Goal: Task Accomplishment & Management: Complete application form

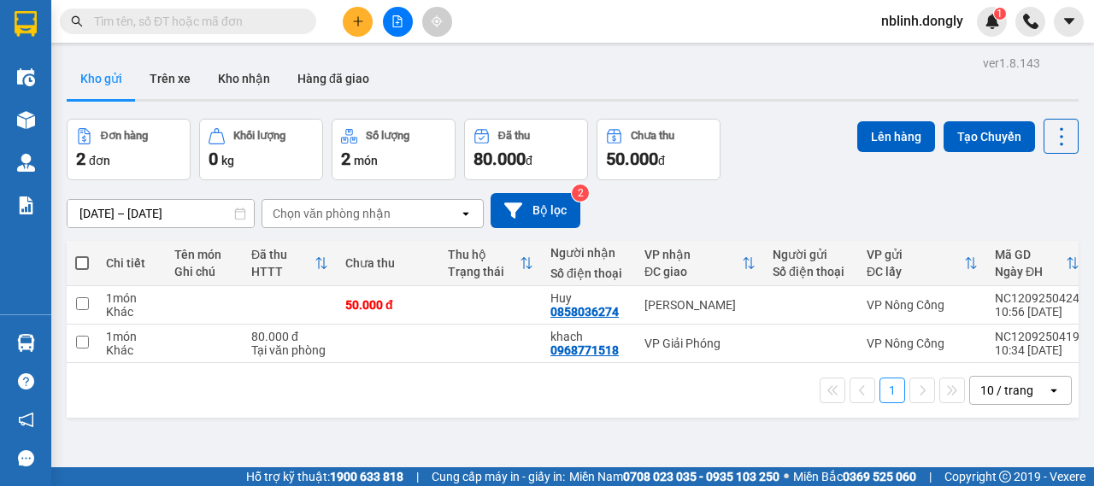
click at [361, 25] on icon "plus" at bounding box center [358, 21] width 12 height 12
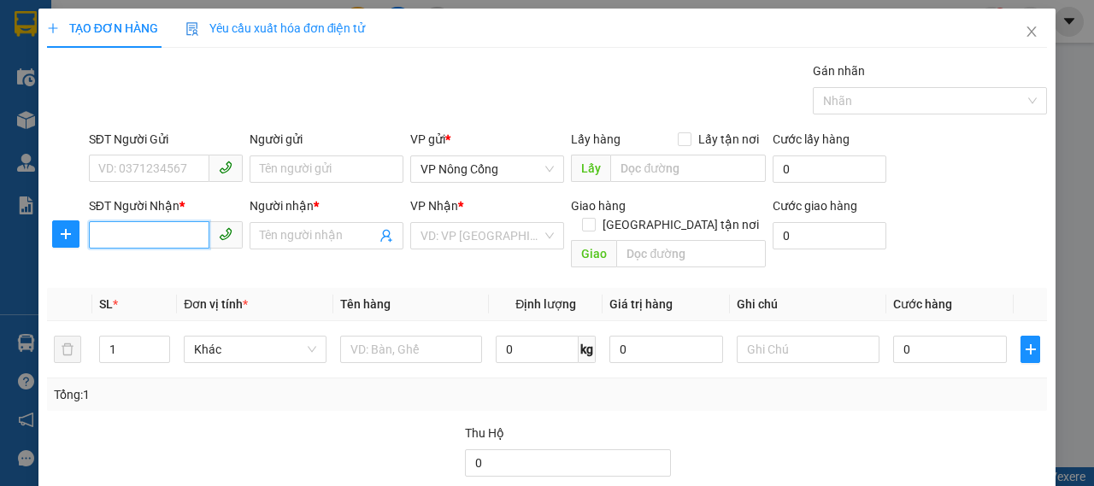
click at [157, 236] on input "SĐT Người Nhận *" at bounding box center [149, 234] width 121 height 27
type input "0964767395"
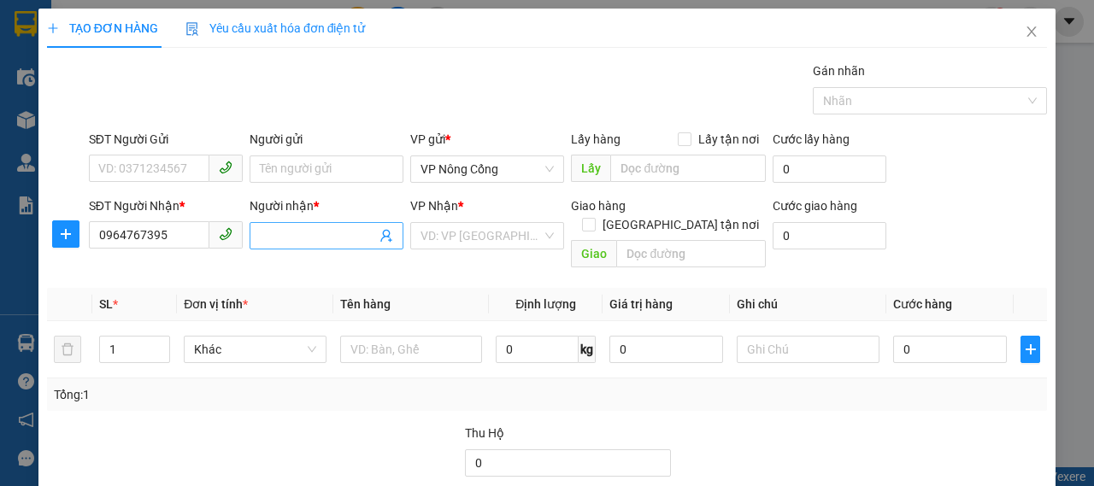
click at [292, 237] on input "Người nhận *" at bounding box center [318, 236] width 116 height 19
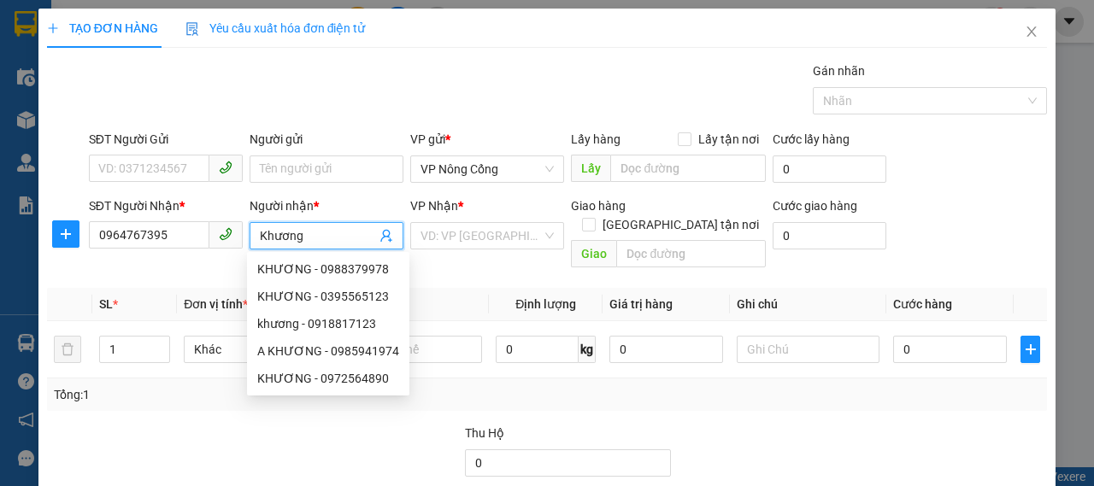
type input "Khương"
drag, startPoint x: 482, startPoint y: 212, endPoint x: 469, endPoint y: 244, distance: 34.1
click at [480, 214] on div "VP Nhận *" at bounding box center [487, 206] width 154 height 19
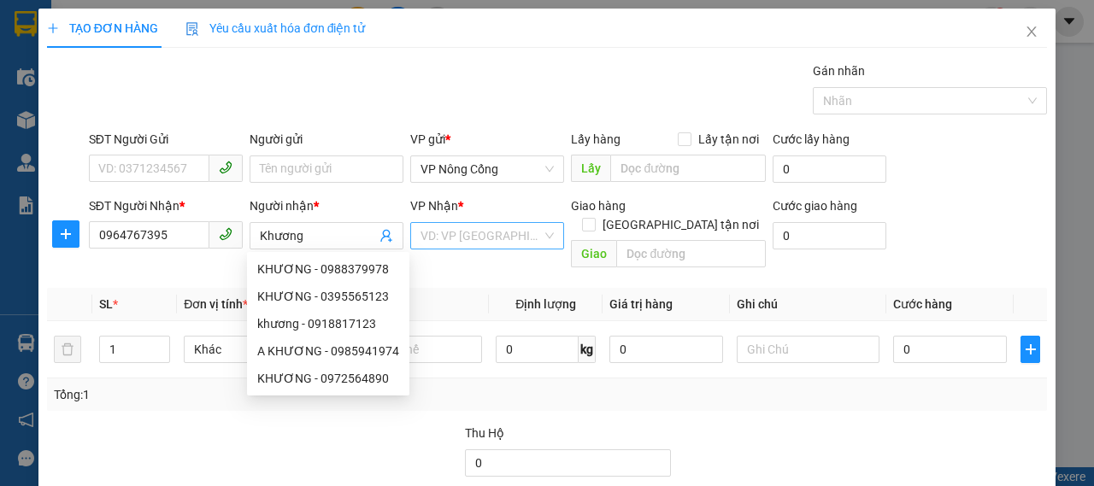
click at [469, 244] on input "search" at bounding box center [481, 236] width 121 height 26
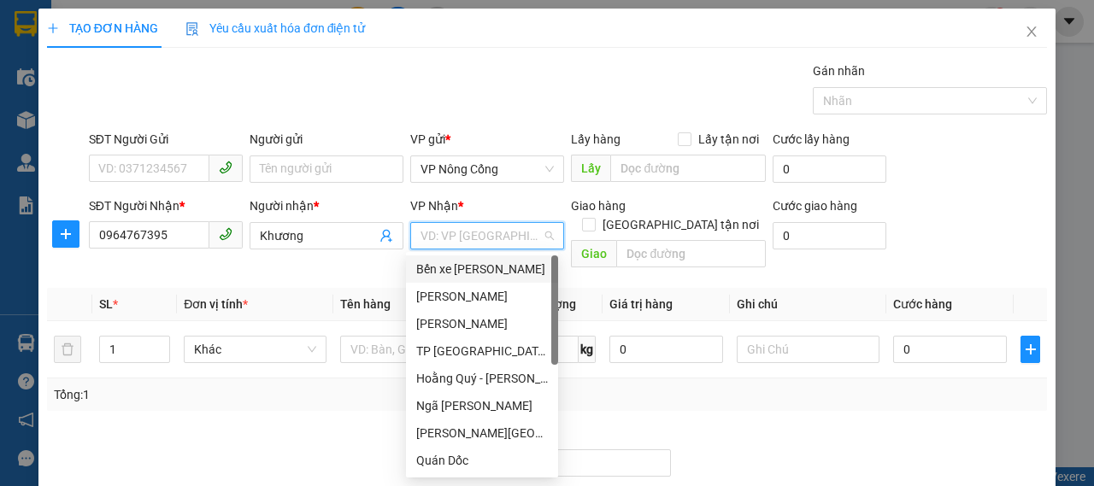
scroll to position [246, 0]
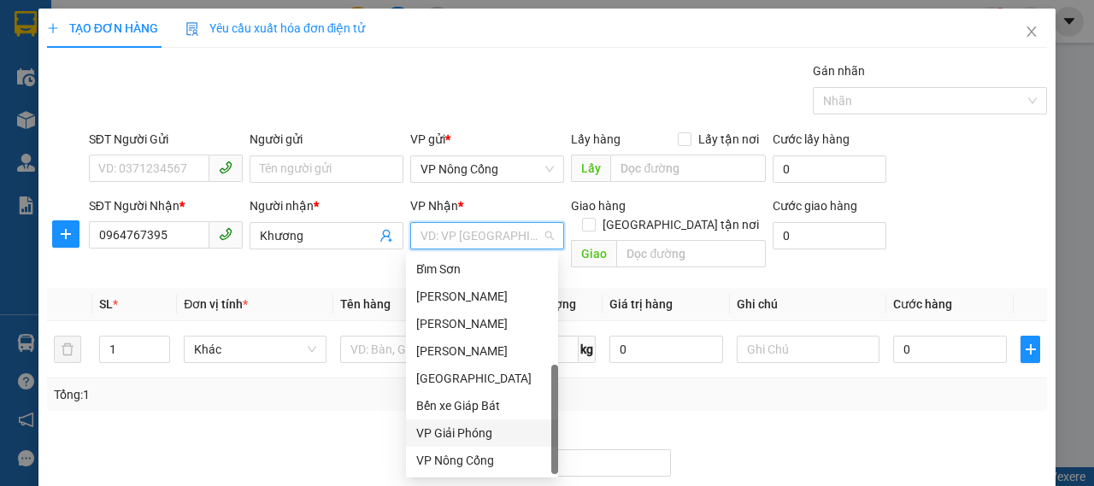
click at [478, 433] on div "VP Giải Phóng" at bounding box center [482, 433] width 132 height 19
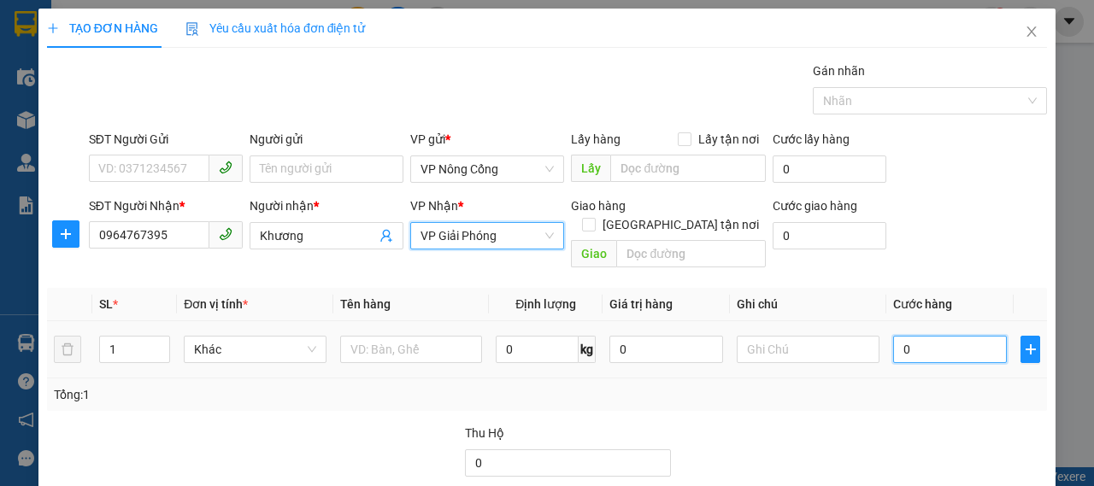
click at [971, 336] on input "0" at bounding box center [950, 349] width 114 height 27
type input "5"
type input "50"
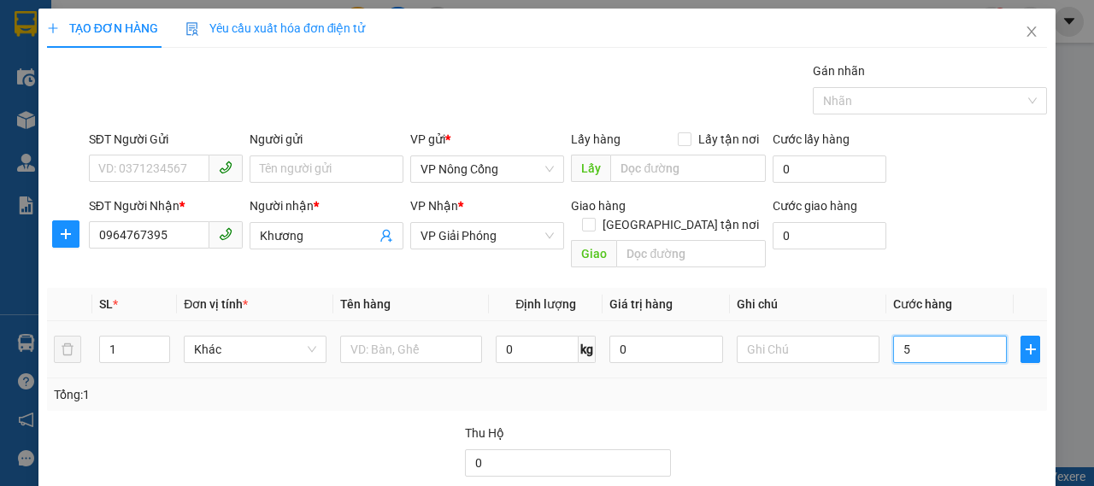
type input "50"
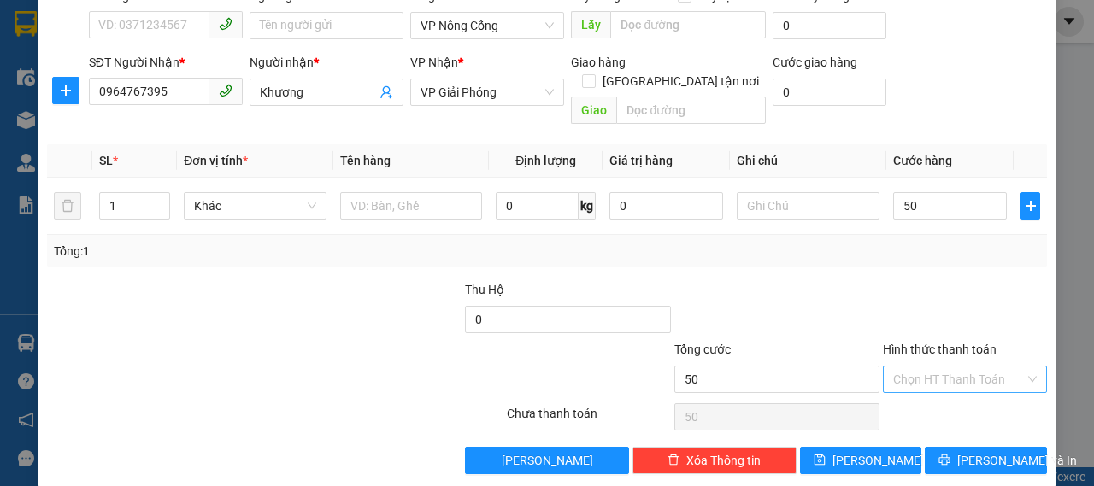
type input "50.000"
click at [963, 367] on input "Hình thức thanh toán" at bounding box center [959, 380] width 132 height 26
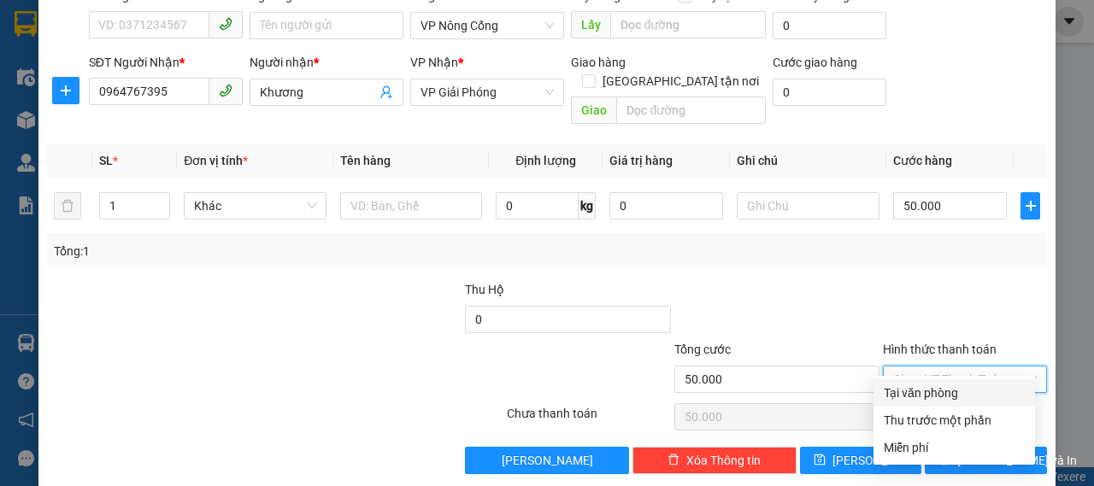
click at [937, 401] on div "Tại văn phòng" at bounding box center [954, 393] width 141 height 19
type input "0"
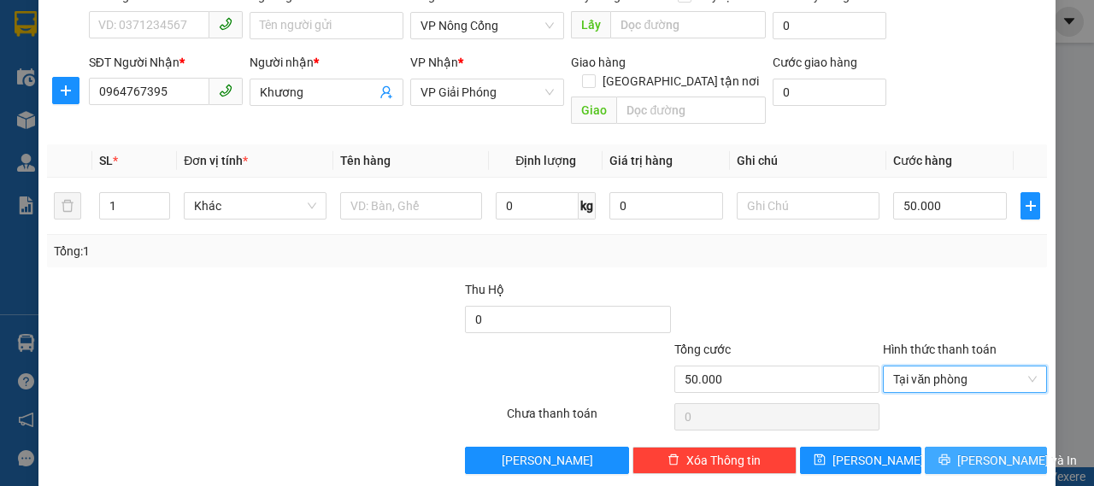
click at [954, 447] on button "[PERSON_NAME] và In" at bounding box center [986, 460] width 122 height 27
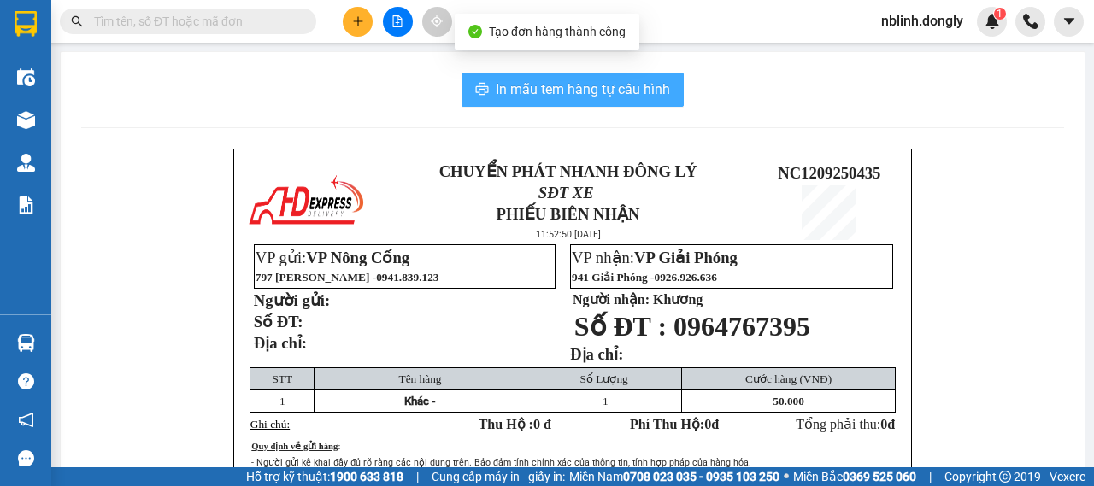
click at [504, 90] on span "In mẫu tem hàng tự cấu hình" at bounding box center [583, 89] width 174 height 21
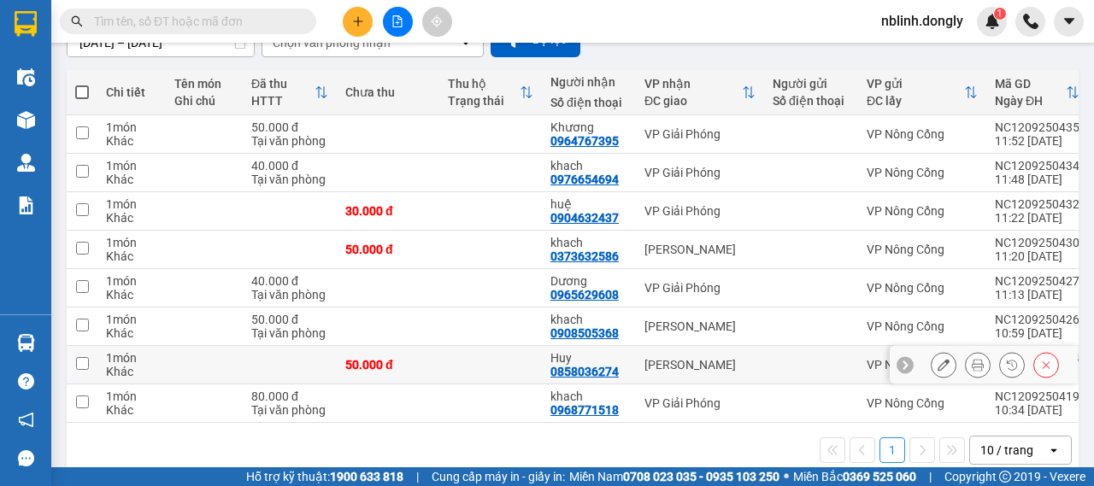
scroll to position [204, 0]
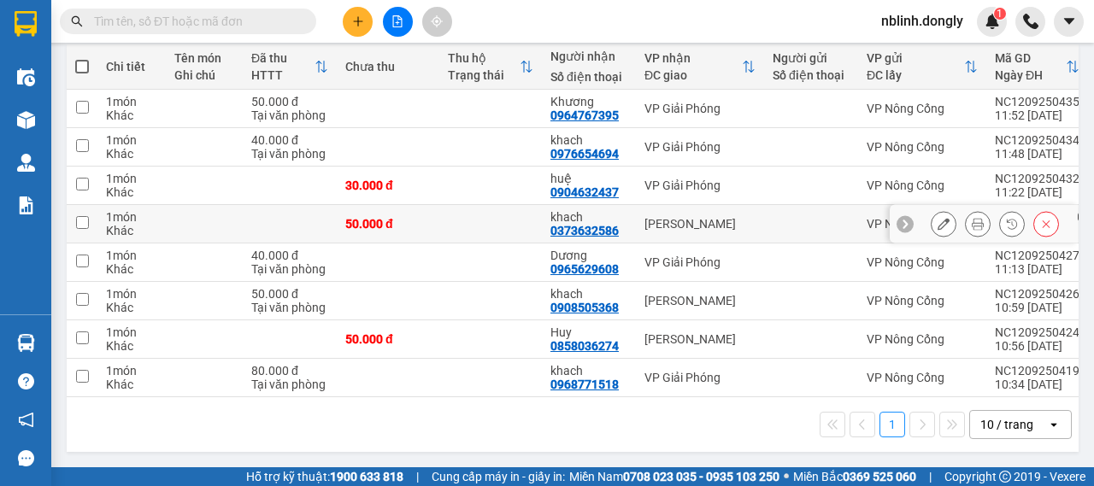
click at [83, 216] on input "checkbox" at bounding box center [82, 222] width 13 height 13
checkbox input "true"
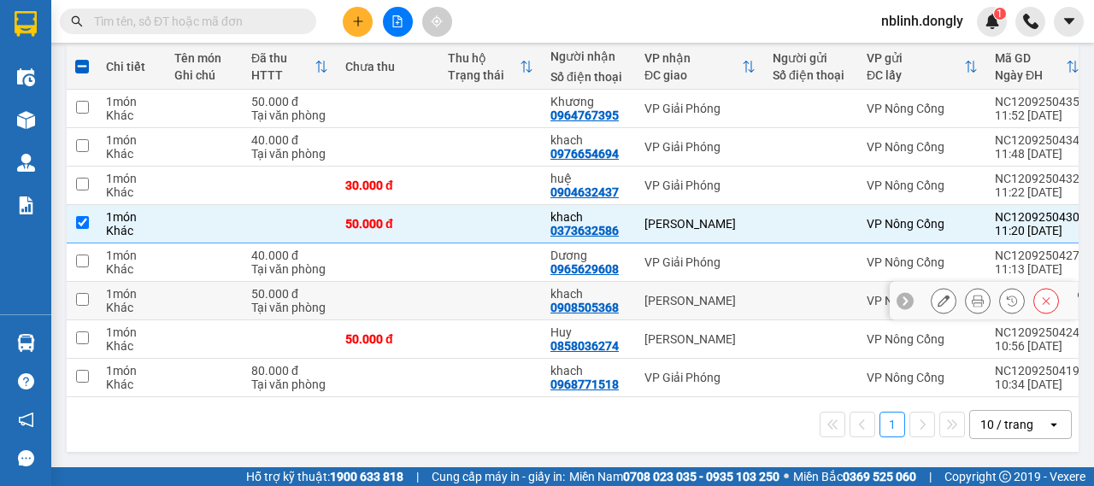
click at [87, 293] on input "checkbox" at bounding box center [82, 299] width 13 height 13
checkbox input "true"
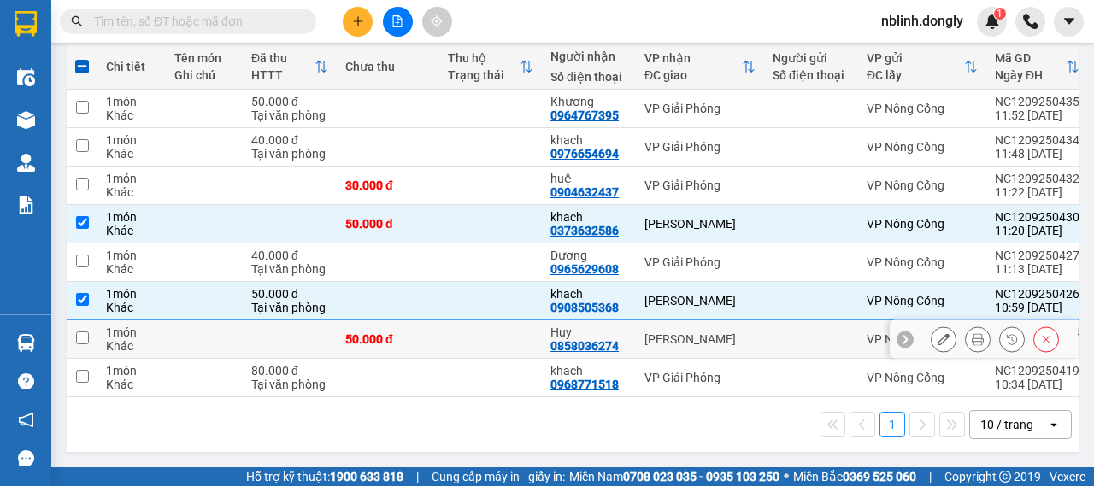
click at [78, 332] on input "checkbox" at bounding box center [82, 338] width 13 height 13
checkbox input "true"
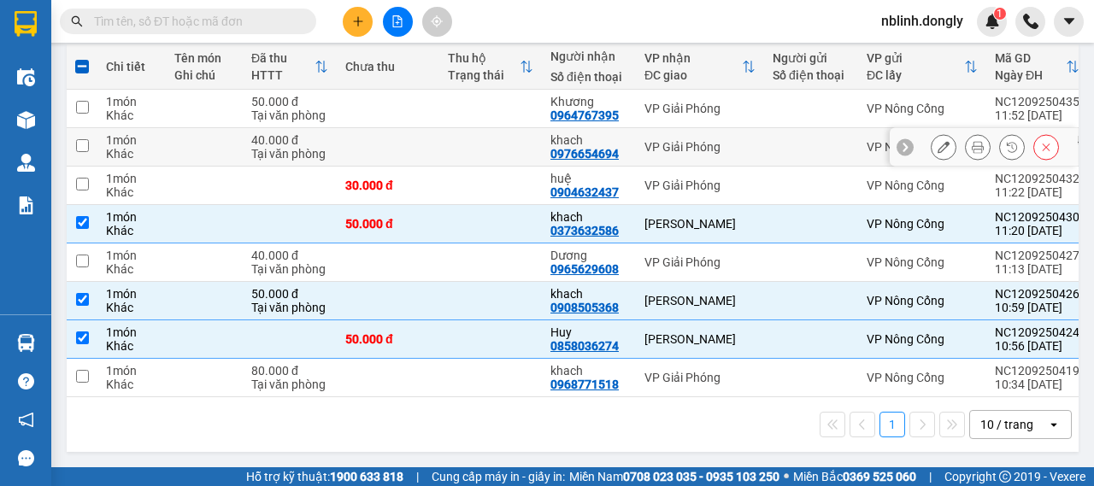
scroll to position [0, 0]
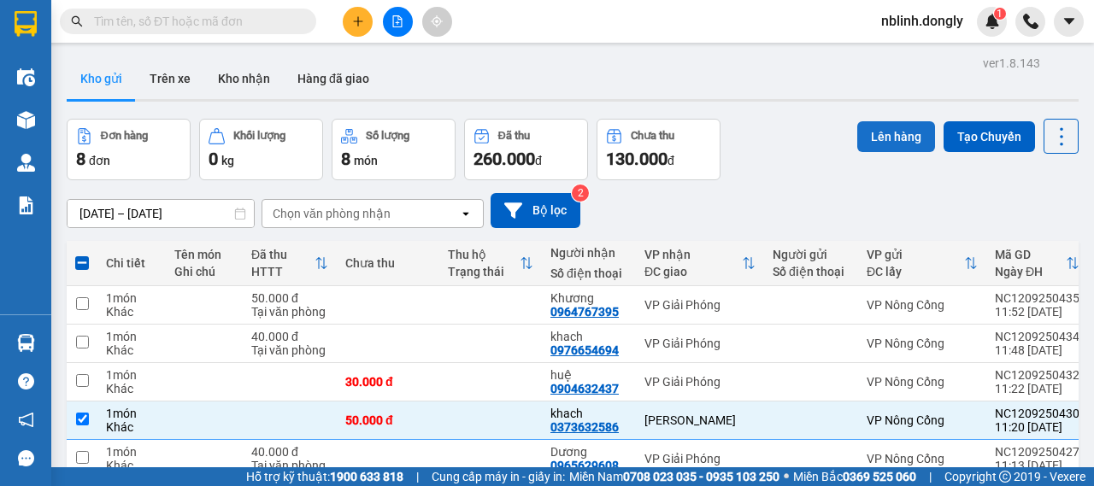
click at [879, 138] on button "Lên hàng" at bounding box center [896, 136] width 78 height 31
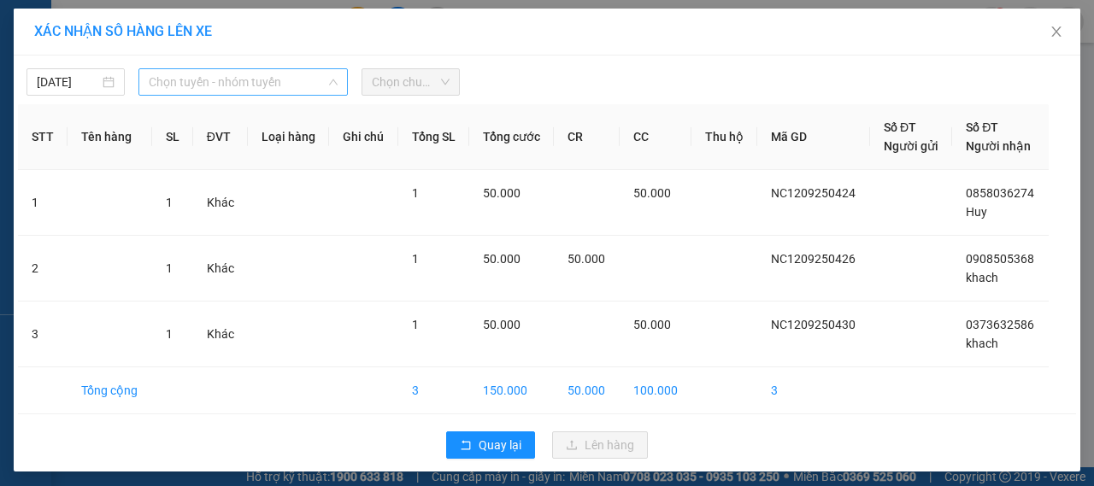
click at [222, 81] on span "Chọn tuyến - nhóm tuyến" at bounding box center [243, 82] width 189 height 26
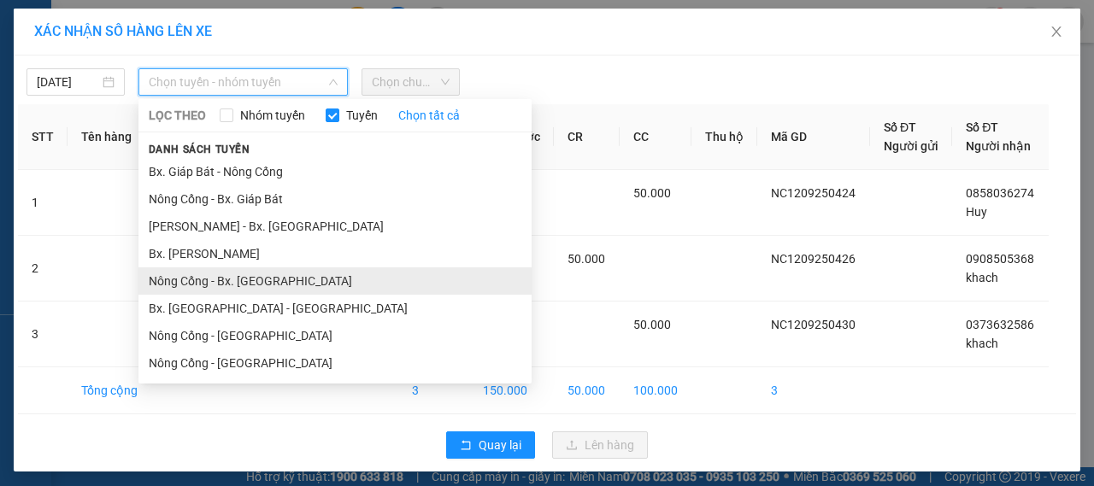
click at [252, 274] on li "Nông Cống - Bx. [GEOGRAPHIC_DATA]" at bounding box center [334, 281] width 393 height 27
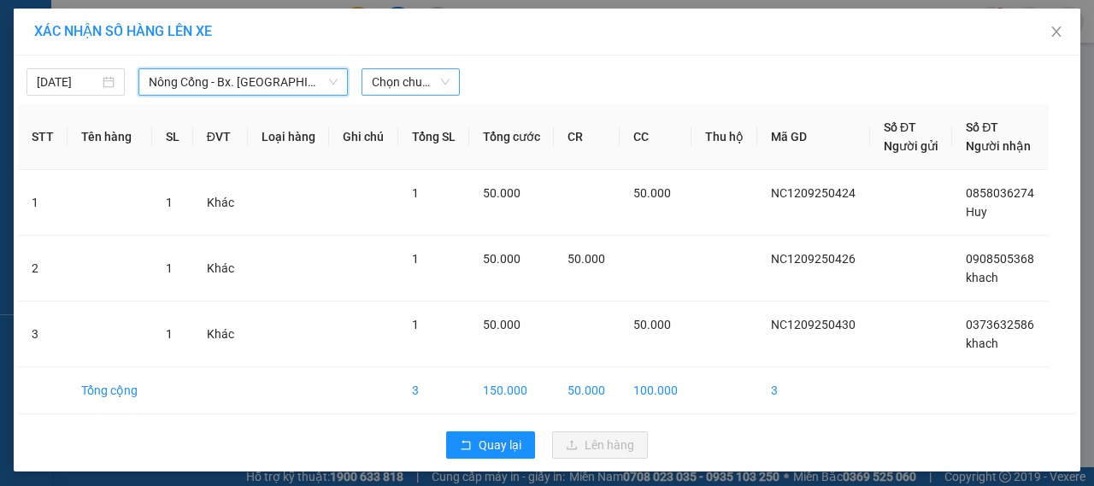
click at [396, 90] on span "Chọn chuyến" at bounding box center [411, 82] width 78 height 26
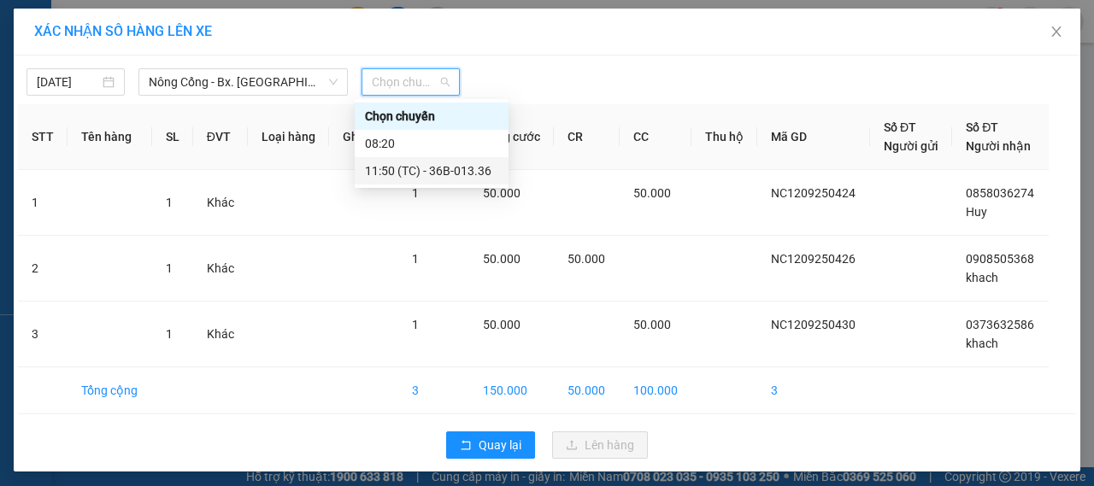
click at [406, 171] on div "11:50 (TC) - 36B-013.36" at bounding box center [431, 171] width 133 height 19
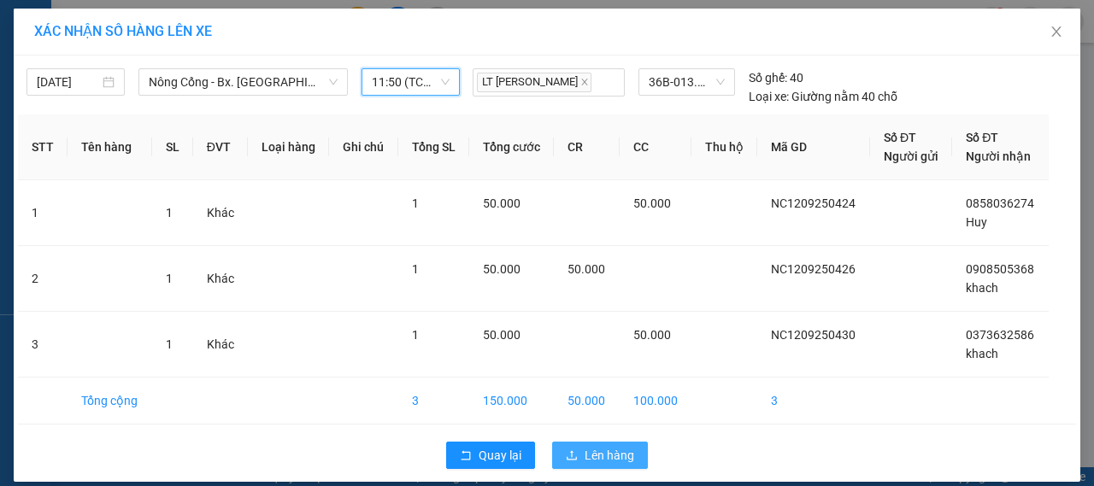
click at [593, 454] on span "Lên hàng" at bounding box center [610, 455] width 50 height 19
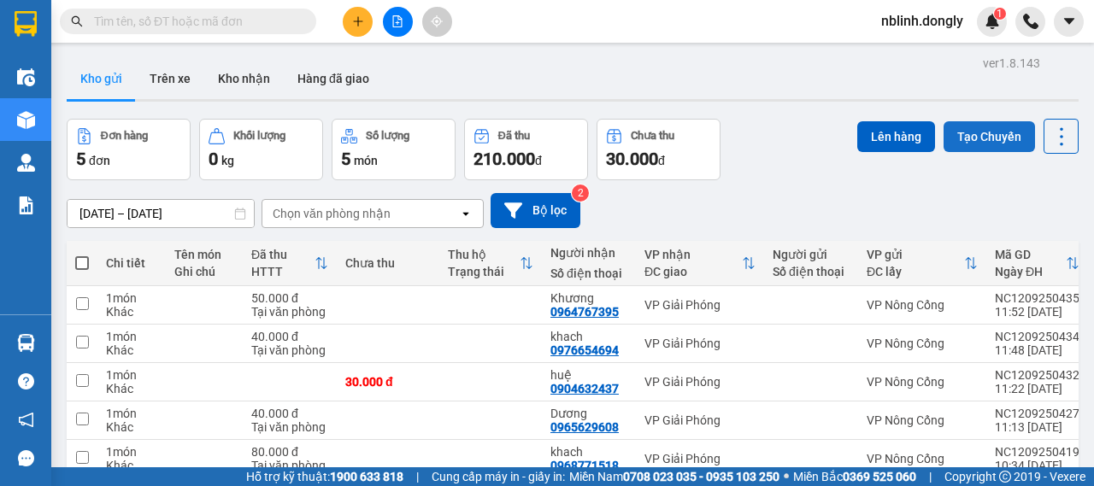
click at [966, 139] on button "Tạo Chuyến" at bounding box center [989, 136] width 91 height 31
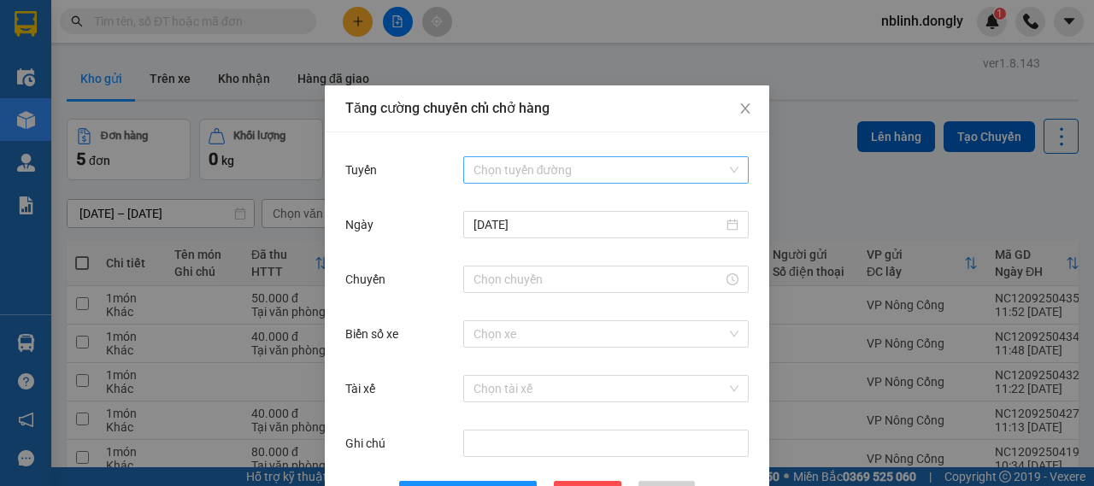
click at [537, 179] on input "Tuyến" at bounding box center [600, 170] width 253 height 26
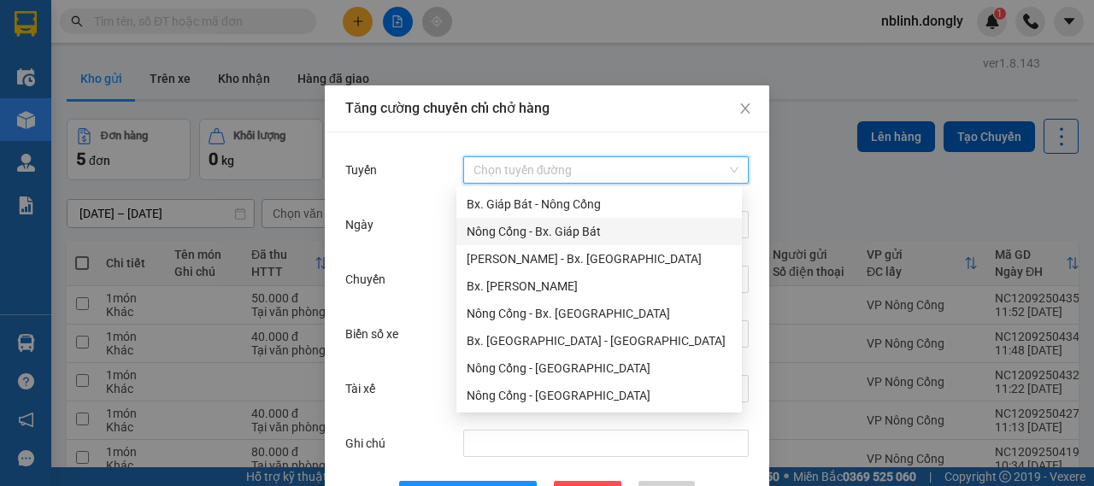
click at [502, 238] on div "Nông Cống - Bx. Giáp Bát" at bounding box center [599, 231] width 265 height 19
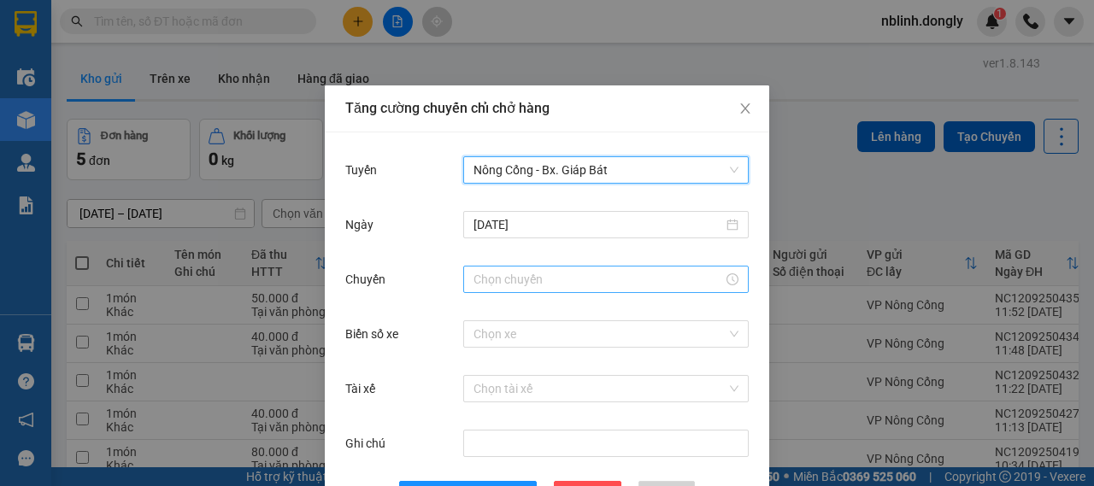
click at [522, 288] on input "Chuyến" at bounding box center [599, 279] width 250 height 19
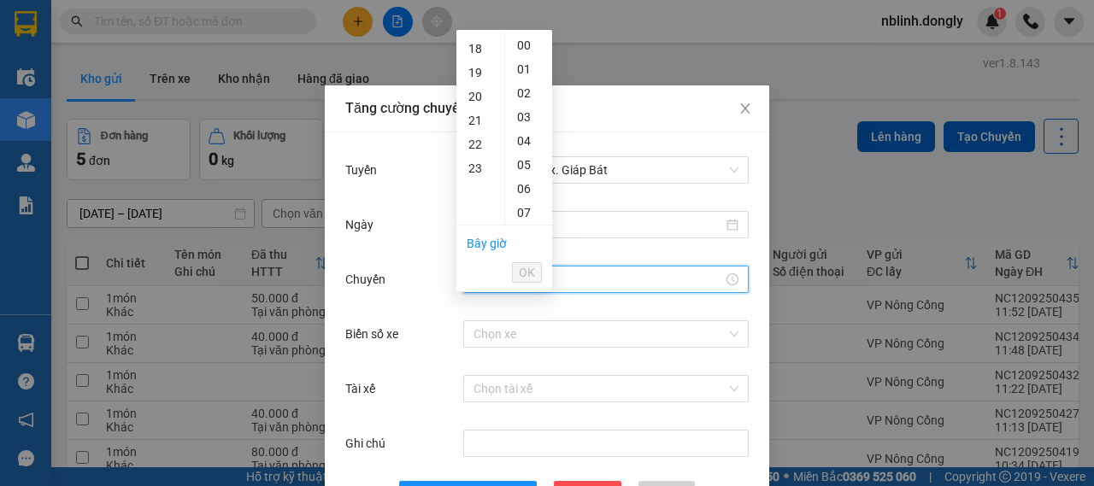
scroll to position [171, 0]
click at [472, 166] on div "12" at bounding box center [481, 162] width 48 height 24
click at [530, 147] on div "40" at bounding box center [528, 148] width 47 height 24
type input "12:40"
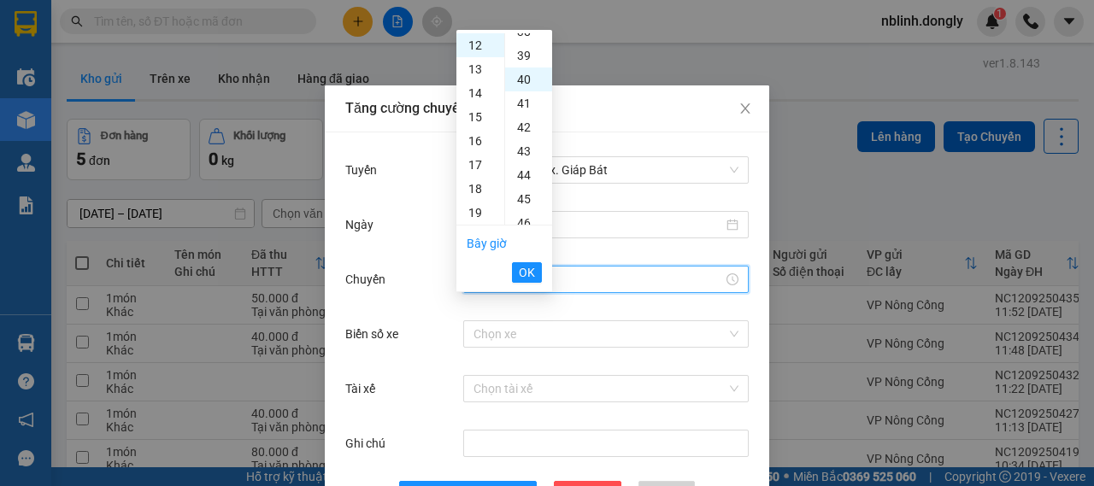
scroll to position [957, 0]
click at [530, 263] on span "OK" at bounding box center [527, 272] width 16 height 19
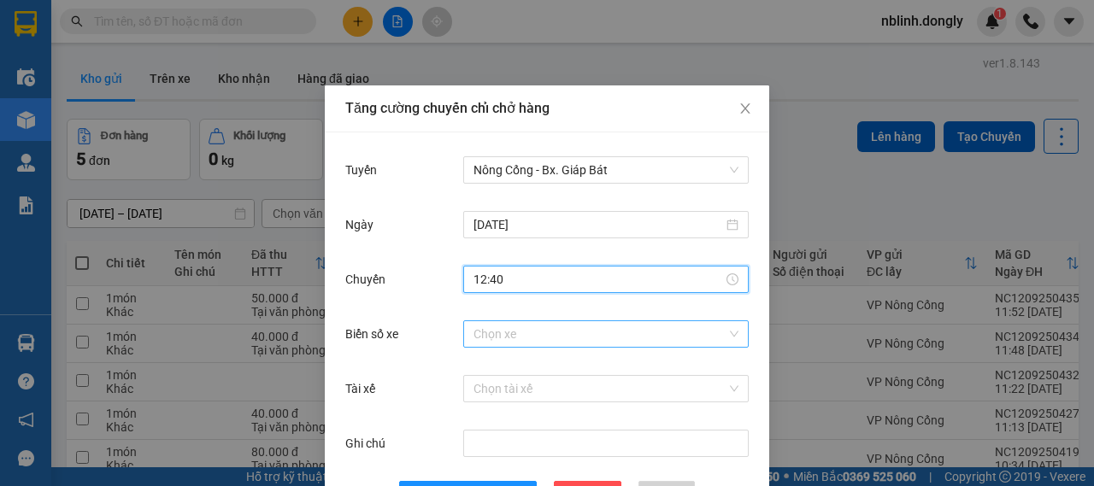
click at [503, 334] on input "Biển số xe" at bounding box center [600, 334] width 253 height 26
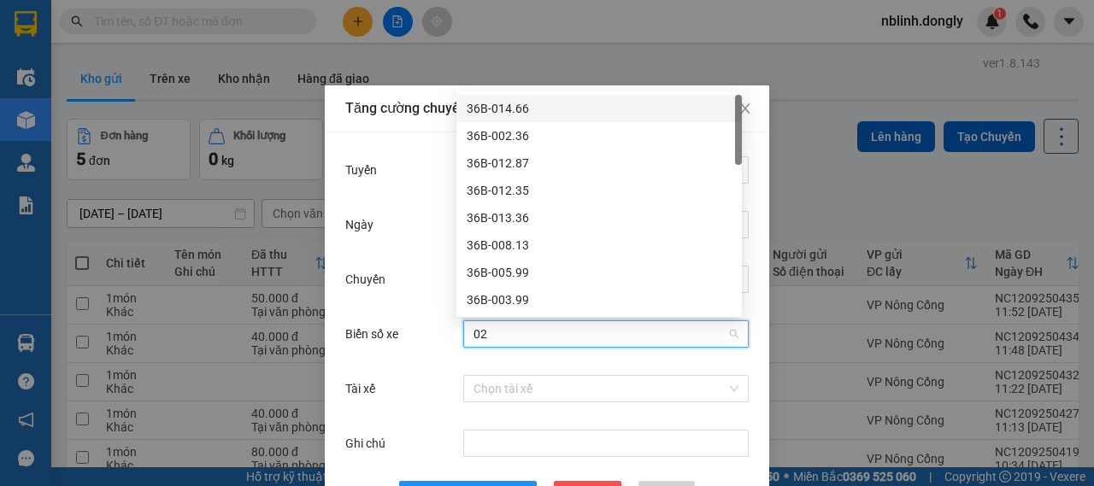
type input "020"
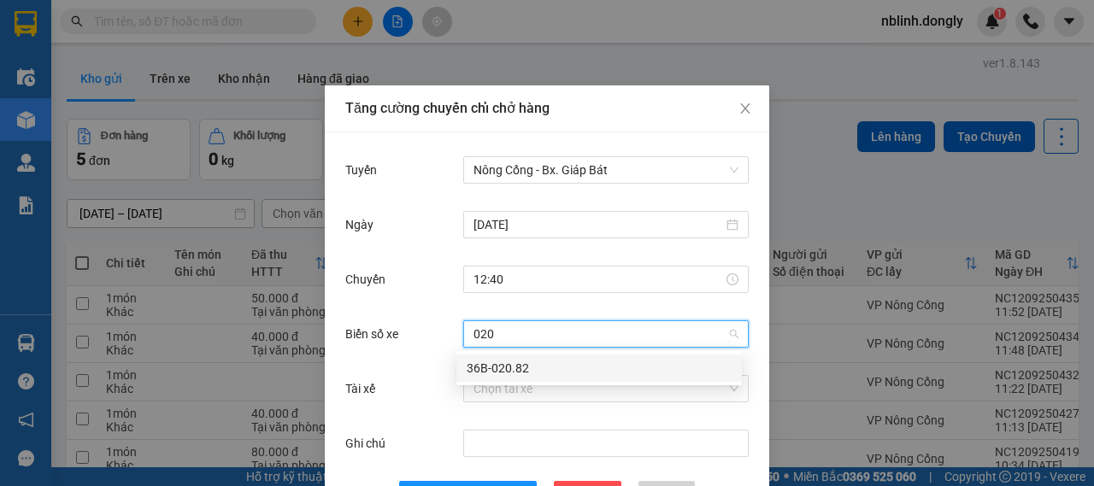
click at [486, 379] on div "36B-020.82" at bounding box center [600, 368] width 286 height 27
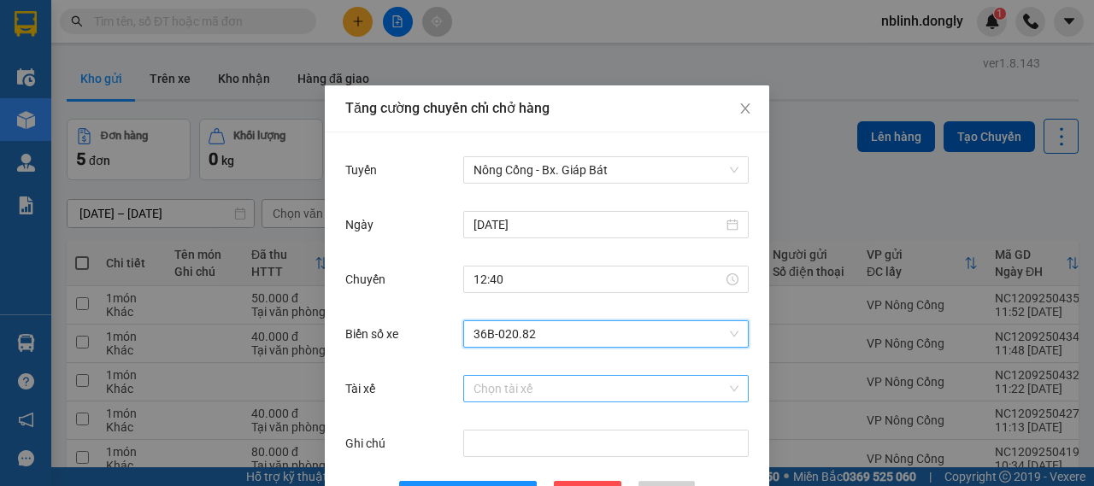
click at [486, 387] on input "Tài xế" at bounding box center [600, 389] width 253 height 26
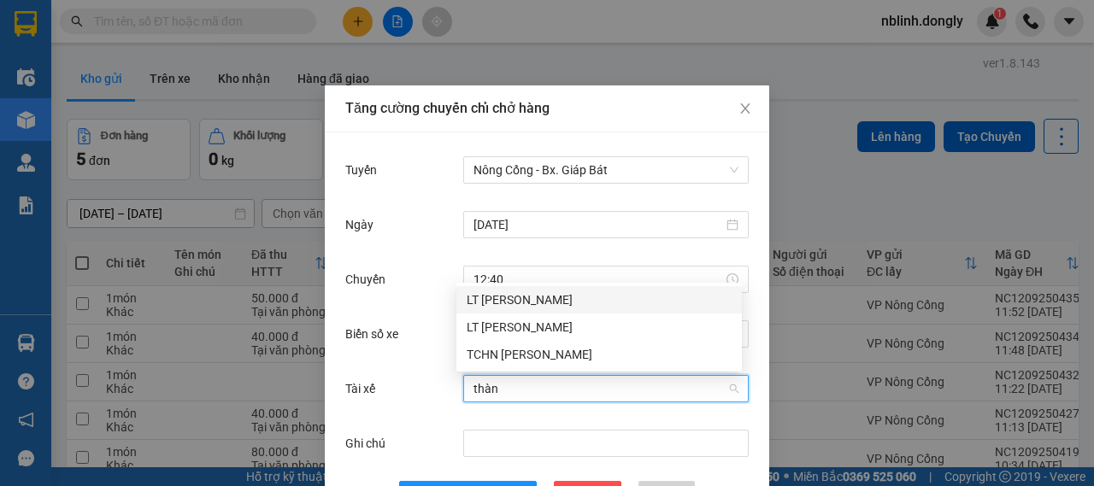
type input "thành"
click at [547, 303] on div "LT [PERSON_NAME]" at bounding box center [599, 300] width 265 height 19
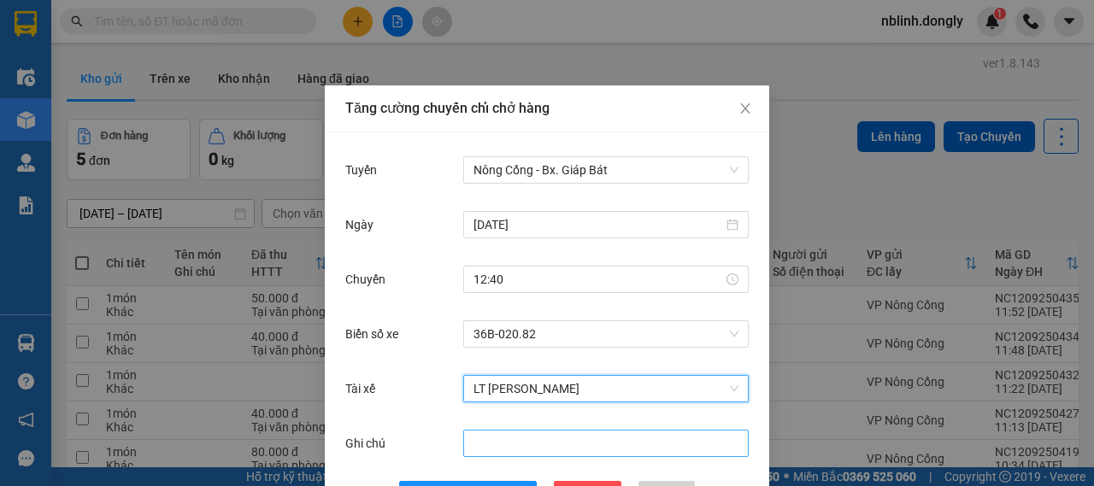
scroll to position [62, 0]
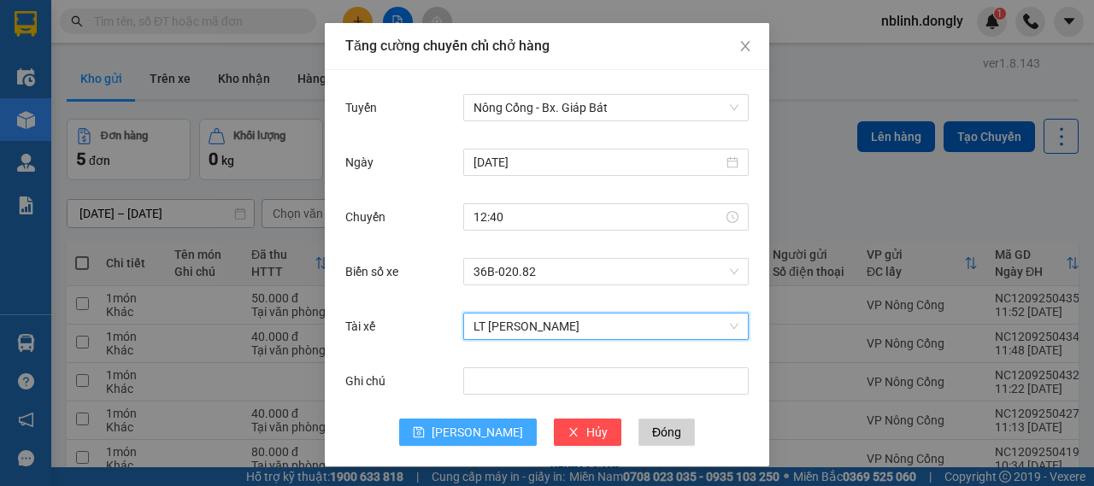
click at [477, 443] on button "[PERSON_NAME]" at bounding box center [468, 432] width 138 height 27
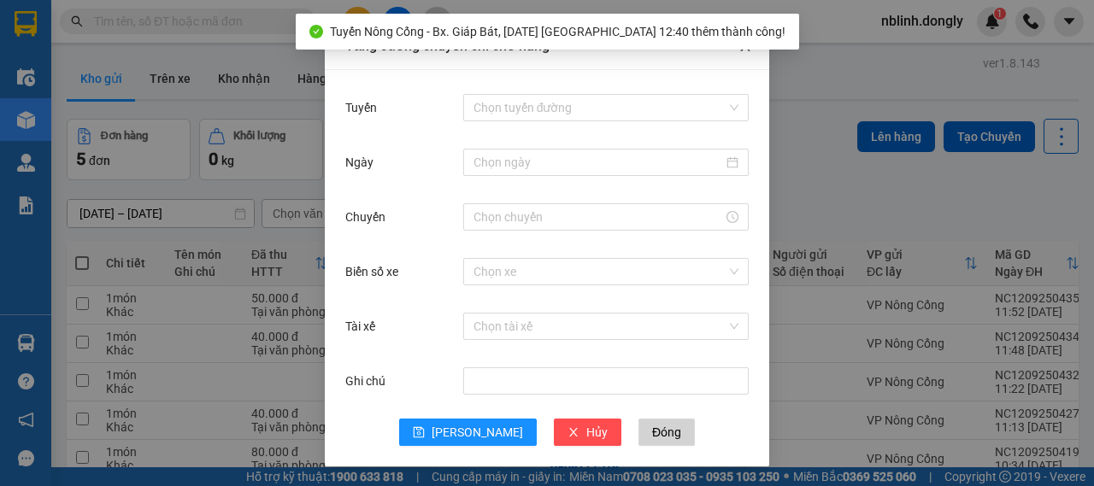
click at [742, 54] on span "Close" at bounding box center [746, 47] width 48 height 48
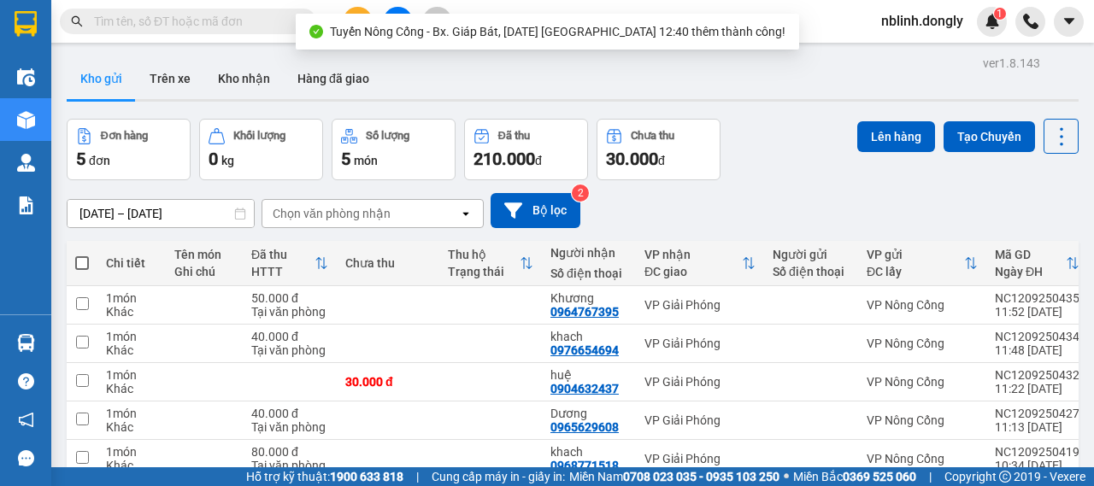
scroll to position [88, 0]
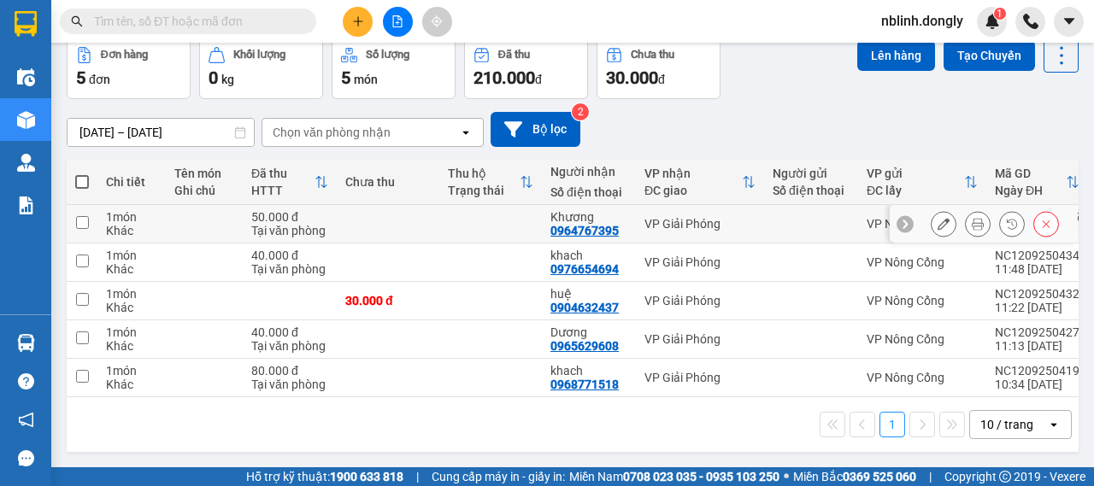
click at [89, 213] on td at bounding box center [82, 224] width 31 height 38
checkbox input "true"
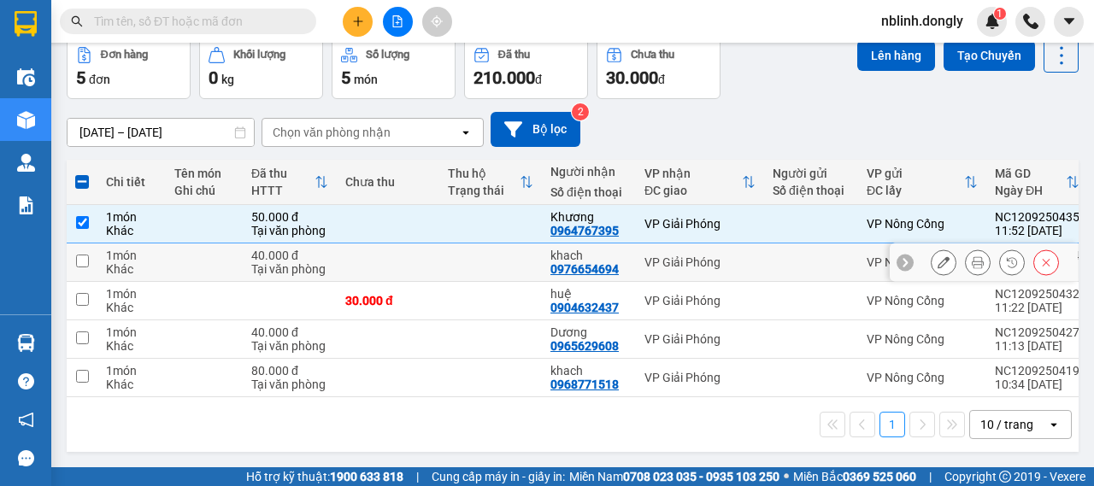
click at [80, 255] on input "checkbox" at bounding box center [82, 261] width 13 height 13
checkbox input "true"
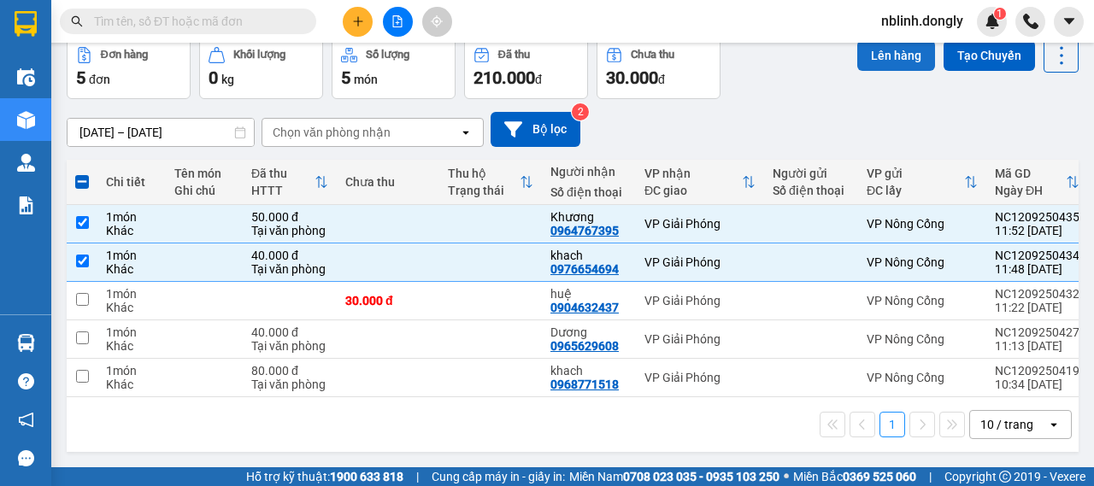
click at [916, 45] on button "Lên hàng" at bounding box center [896, 55] width 78 height 31
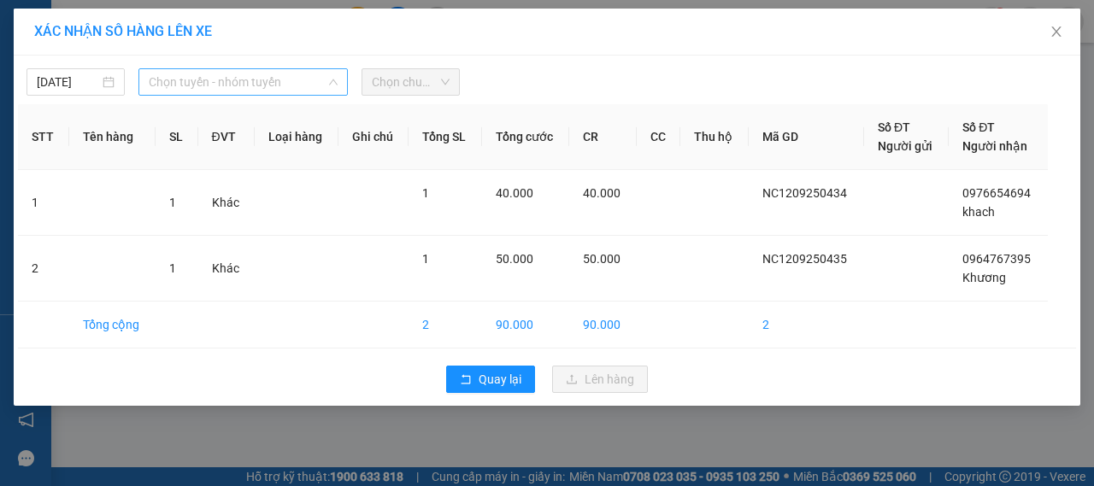
click at [221, 85] on span "Chọn tuyến - nhóm tuyến" at bounding box center [243, 82] width 189 height 26
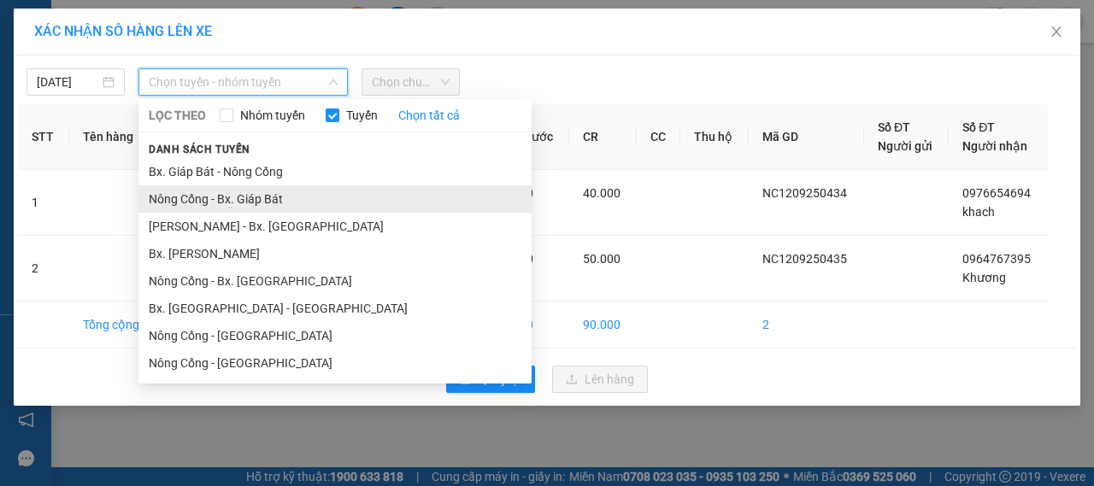
click at [229, 204] on li "Nông Cống - Bx. Giáp Bát" at bounding box center [334, 199] width 393 height 27
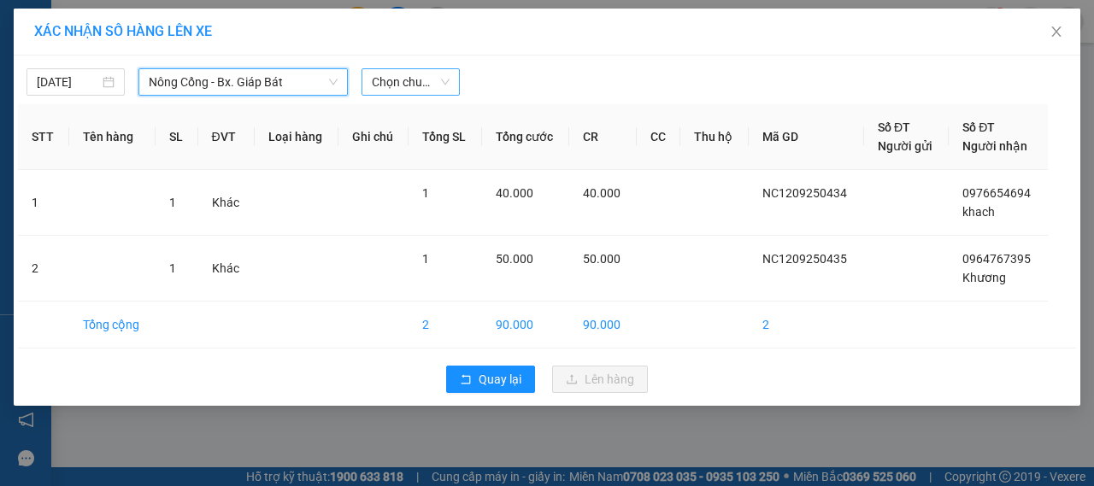
click at [415, 89] on span "Chọn chuyến" at bounding box center [411, 82] width 78 height 26
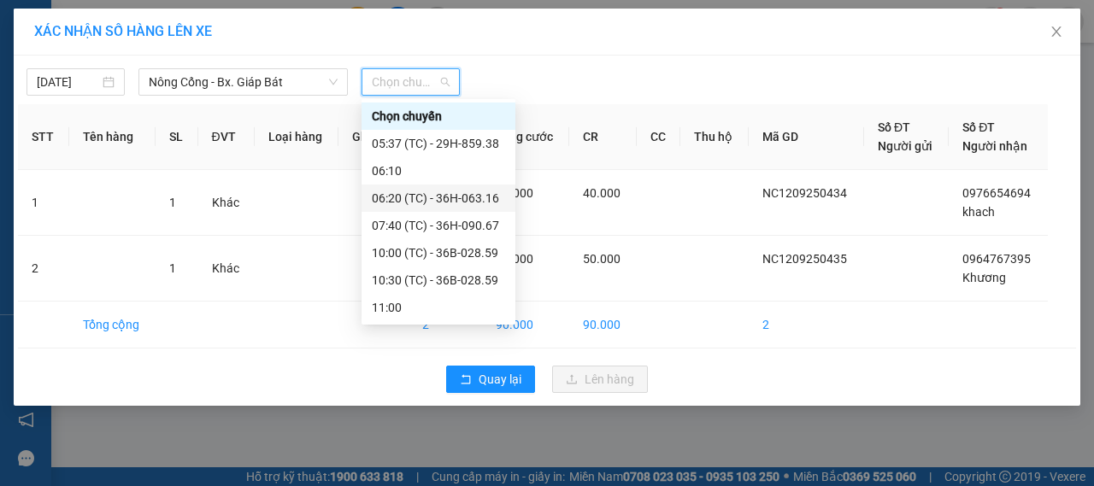
scroll to position [27, 0]
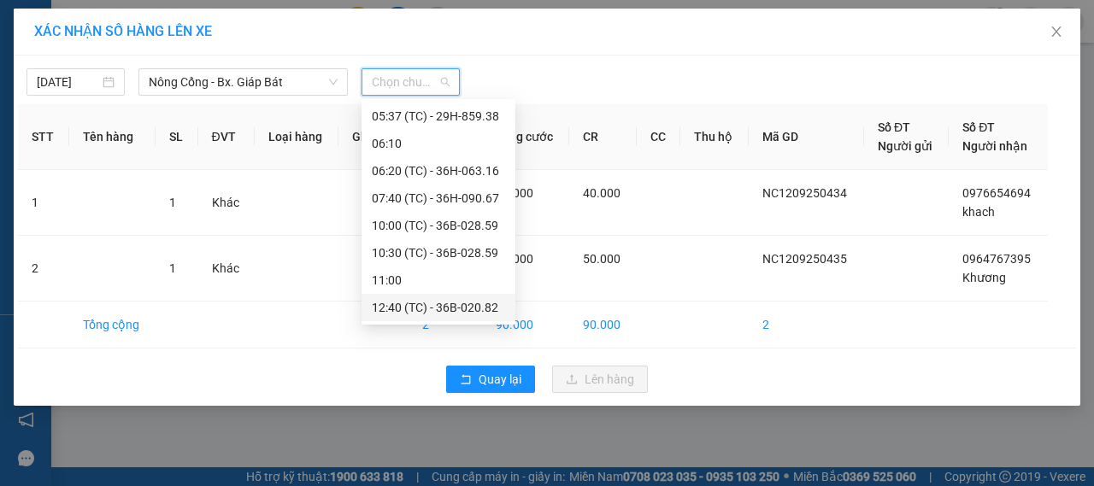
click at [423, 314] on div "12:40 (TC) - 36B-020.82" at bounding box center [438, 307] width 133 height 19
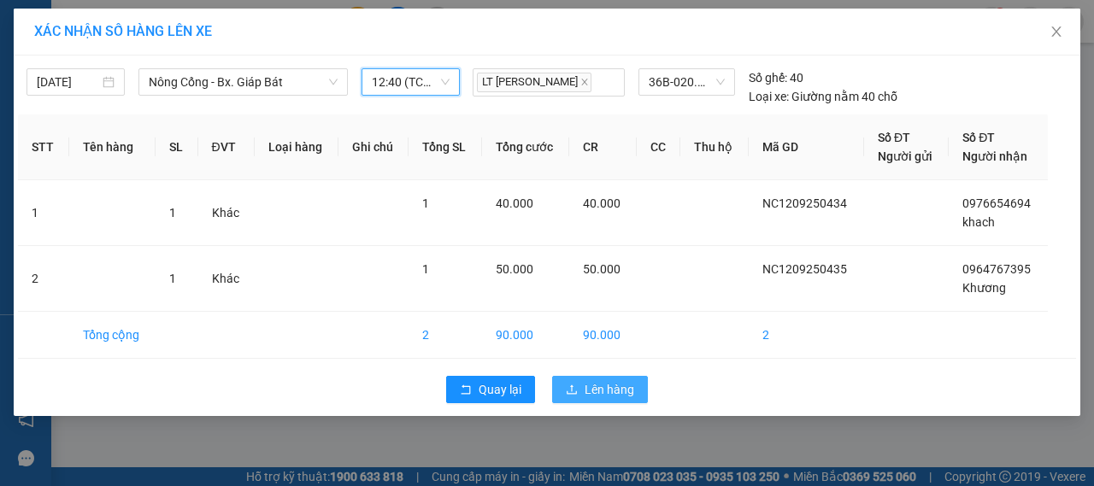
click at [594, 389] on span "Lên hàng" at bounding box center [610, 389] width 50 height 19
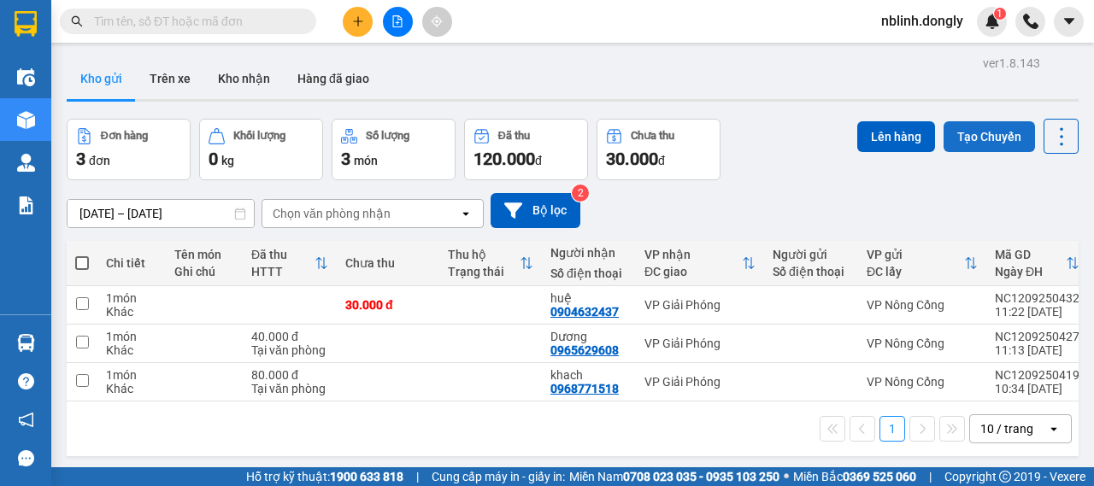
click at [968, 128] on button "Tạo Chuyến" at bounding box center [989, 136] width 91 height 31
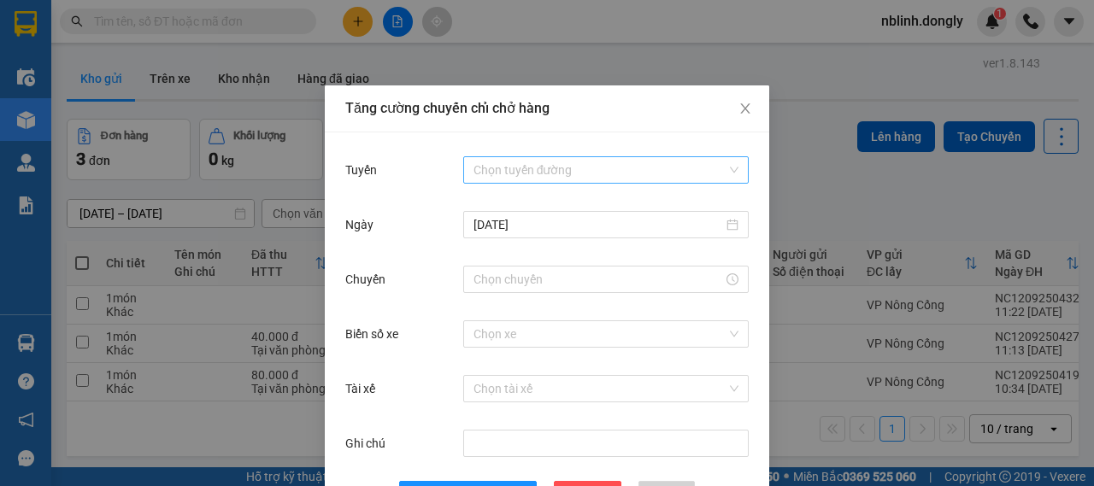
click at [490, 171] on input "Tuyến" at bounding box center [600, 170] width 253 height 26
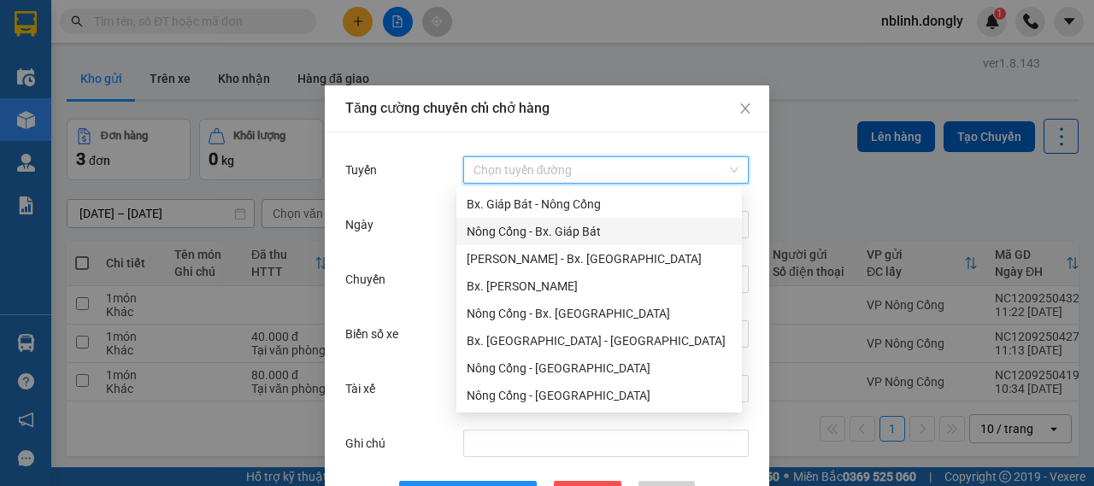
click at [553, 244] on div "Nông Cống - Bx. Giáp Bát" at bounding box center [600, 231] width 286 height 27
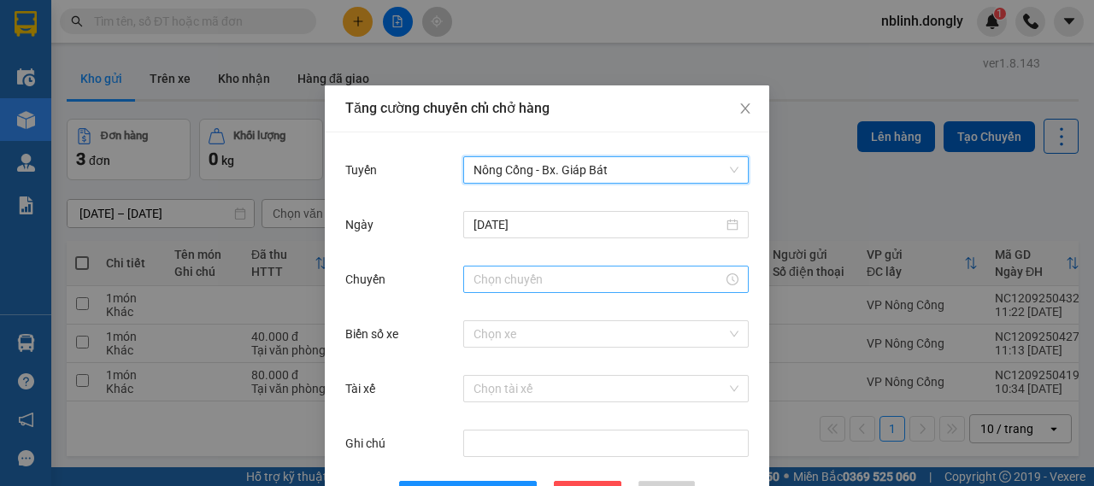
click at [506, 274] on input "Chuyến" at bounding box center [599, 279] width 250 height 19
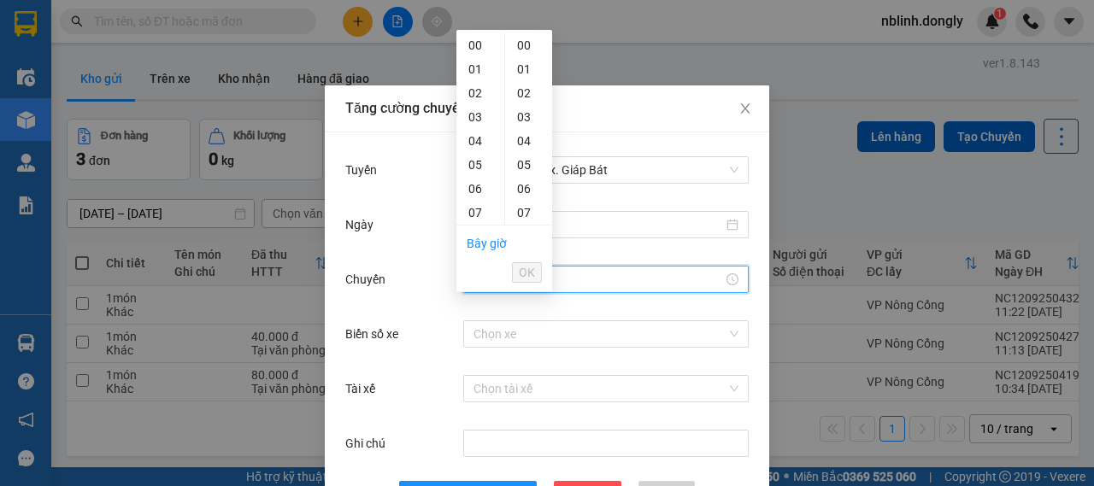
scroll to position [171, 0]
click at [473, 168] on div "12" at bounding box center [481, 162] width 48 height 24
click at [477, 109] on div "11" at bounding box center [481, 107] width 48 height 24
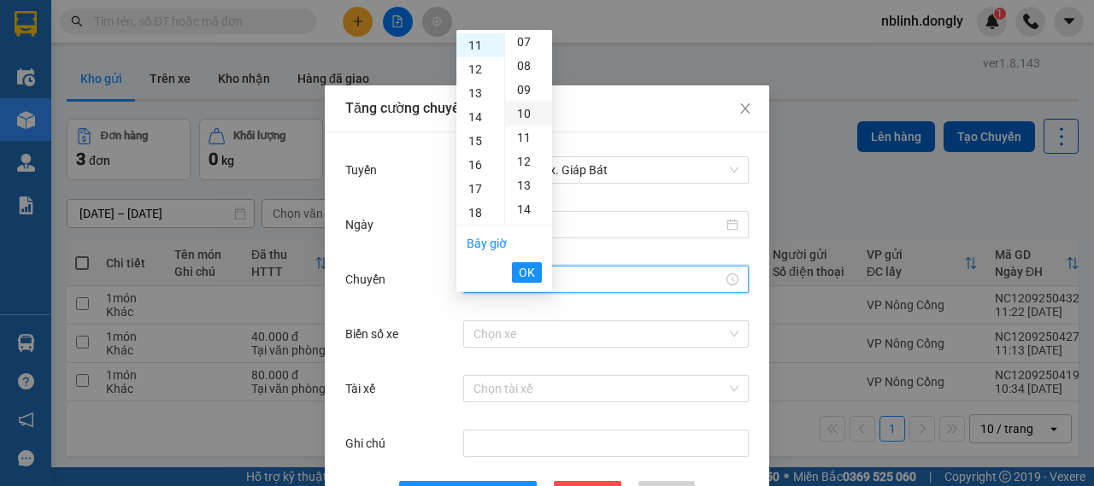
click at [525, 111] on div "10" at bounding box center [528, 114] width 47 height 24
type input "11:10"
click at [528, 263] on span "OK" at bounding box center [527, 272] width 16 height 19
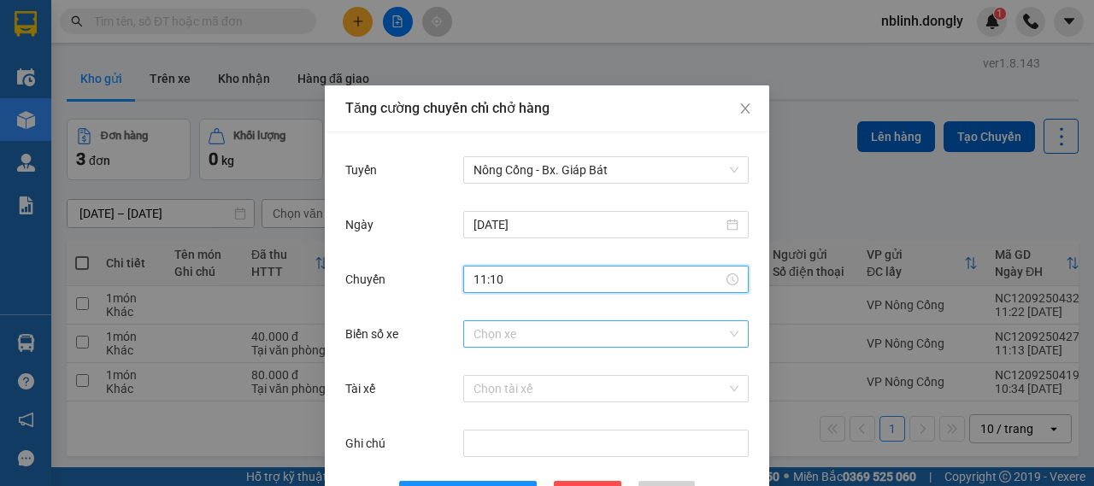
click at [496, 338] on input "Biển số xe" at bounding box center [600, 334] width 253 height 26
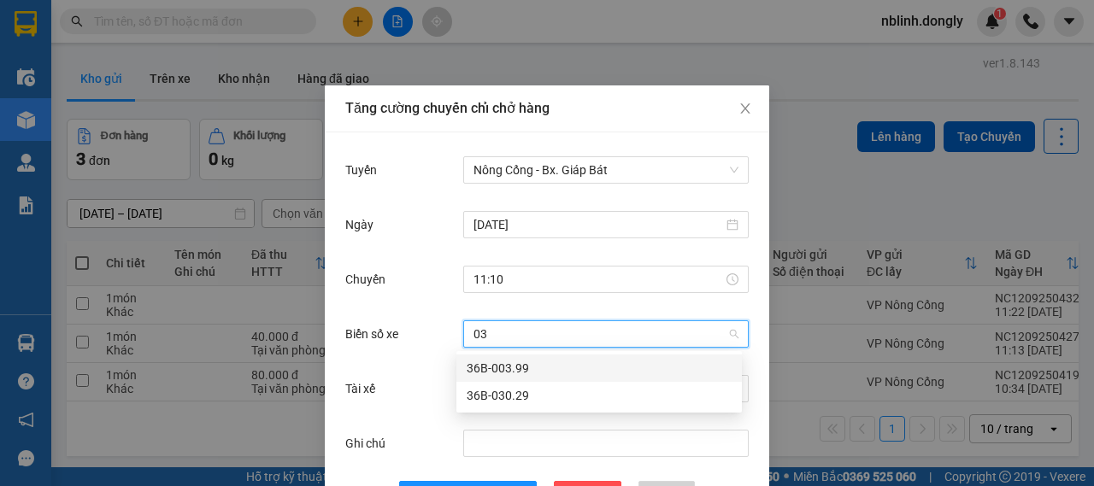
type input "030"
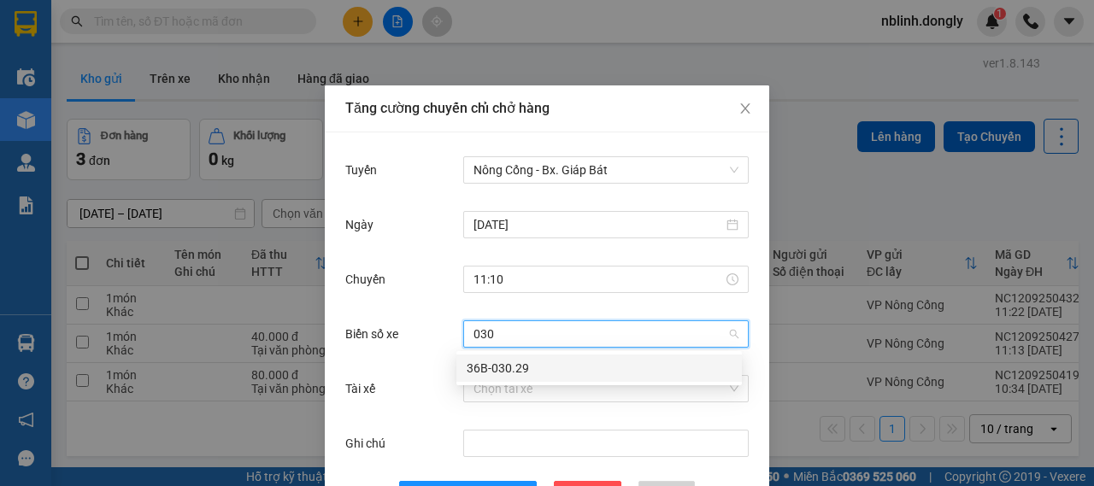
click at [513, 370] on div "36B-030.29" at bounding box center [599, 368] width 265 height 19
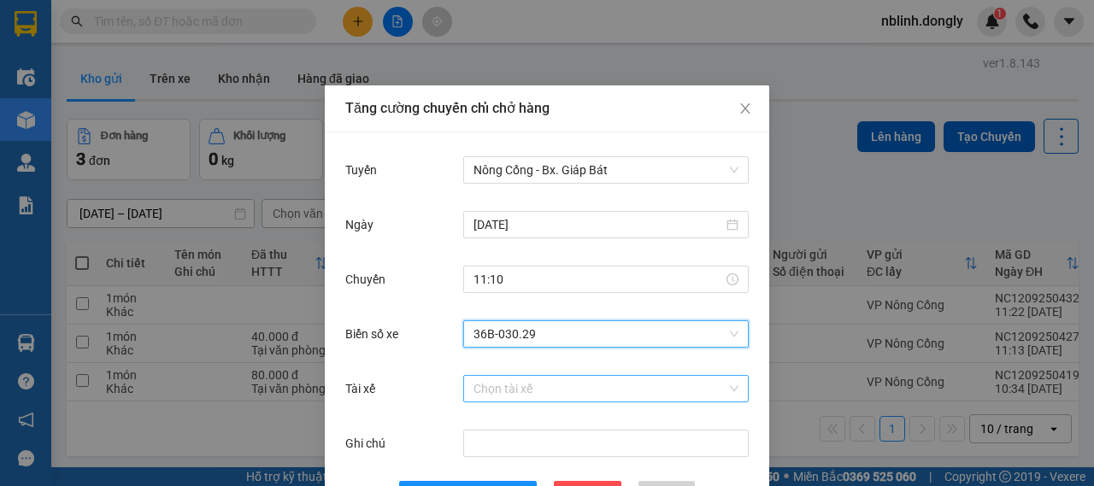
click at [511, 393] on input "Tài xế" at bounding box center [600, 389] width 253 height 26
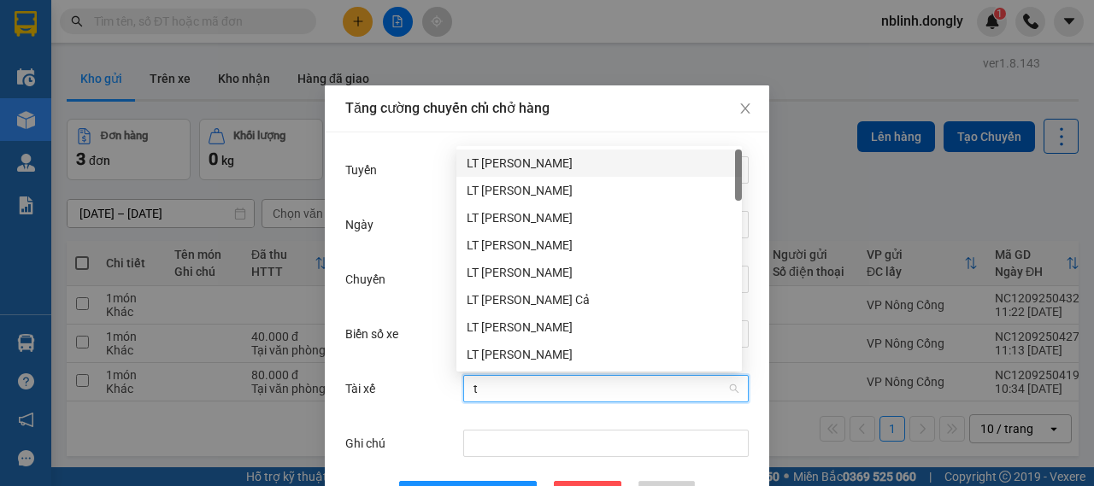
type input "tr"
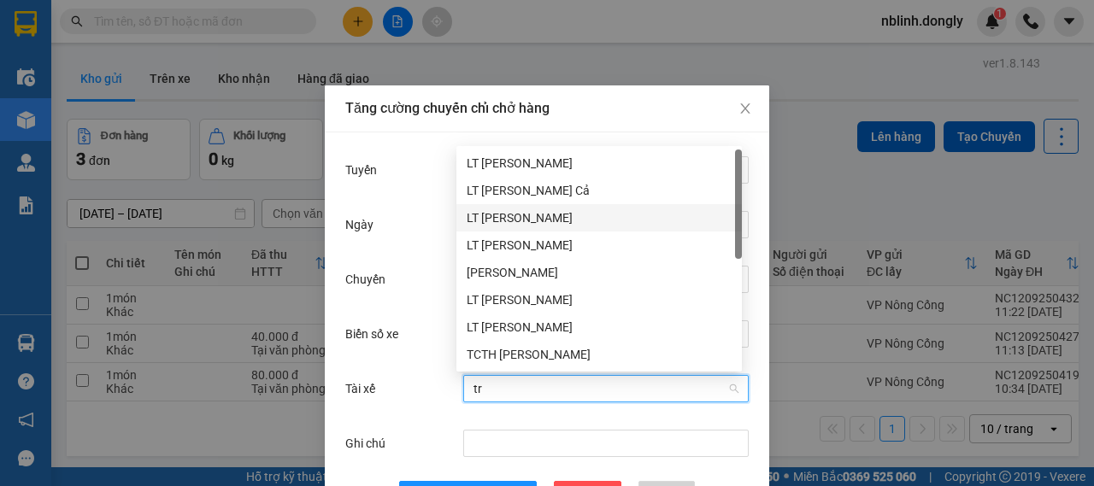
click at [556, 216] on div "LT [PERSON_NAME]" at bounding box center [599, 218] width 265 height 19
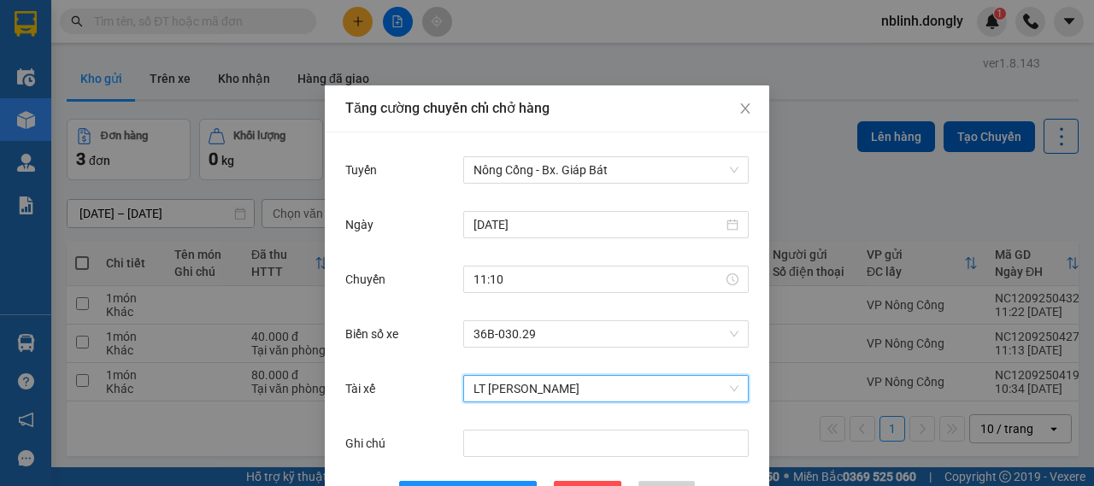
scroll to position [62, 0]
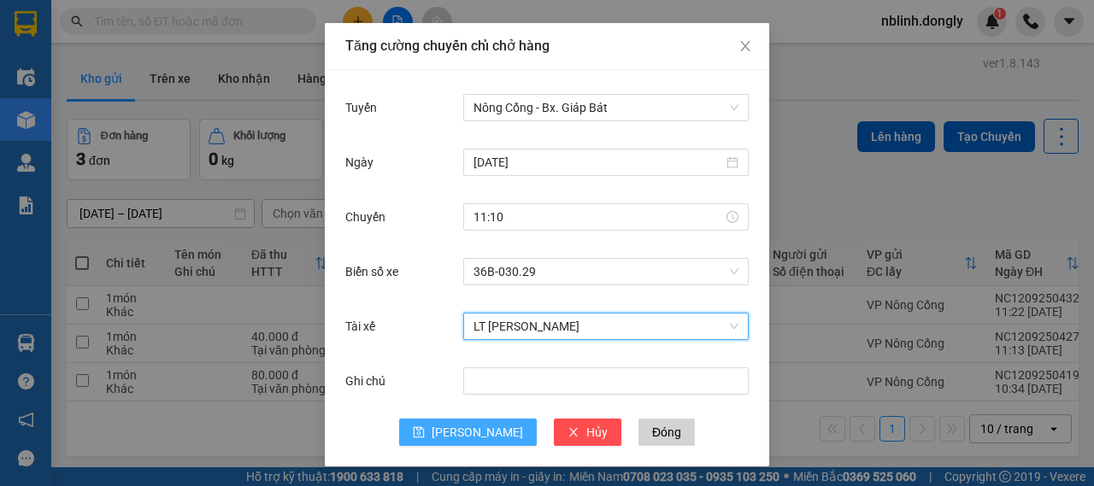
click at [457, 434] on button "[PERSON_NAME]" at bounding box center [468, 432] width 138 height 27
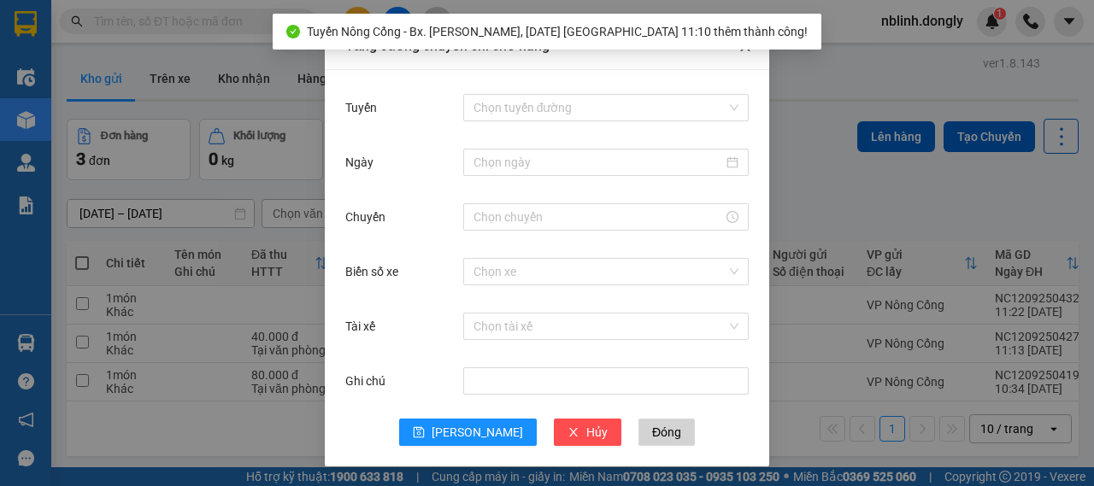
click at [745, 51] on icon "close" at bounding box center [746, 46] width 14 height 14
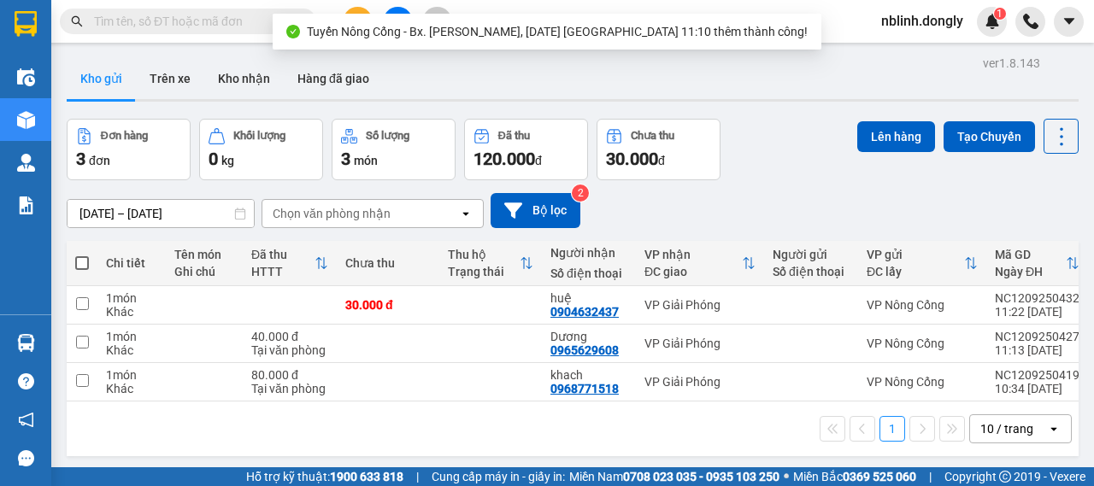
click at [77, 261] on span at bounding box center [82, 263] width 14 height 14
click at [82, 255] on input "checkbox" at bounding box center [82, 255] width 0 height 0
checkbox input "true"
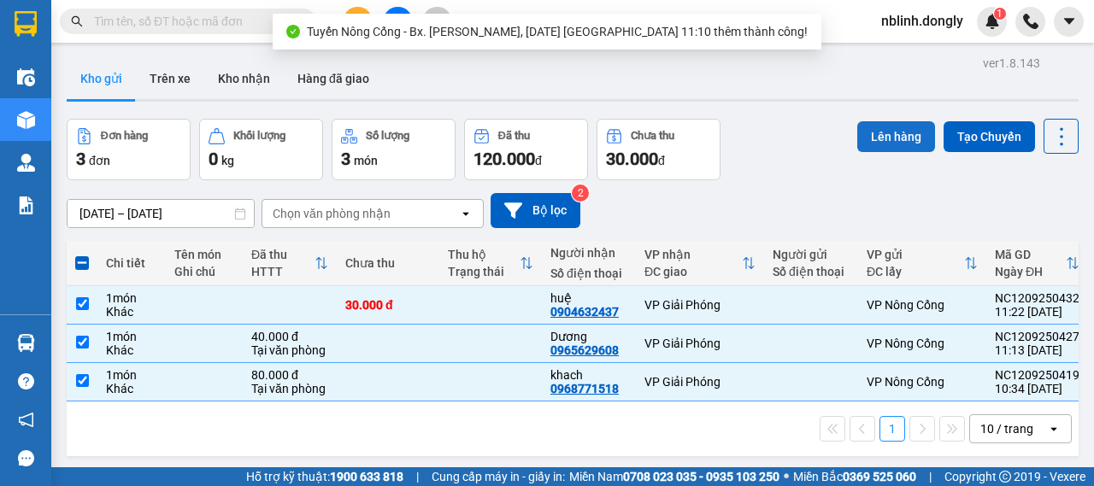
click at [915, 150] on button "Lên hàng" at bounding box center [896, 136] width 78 height 31
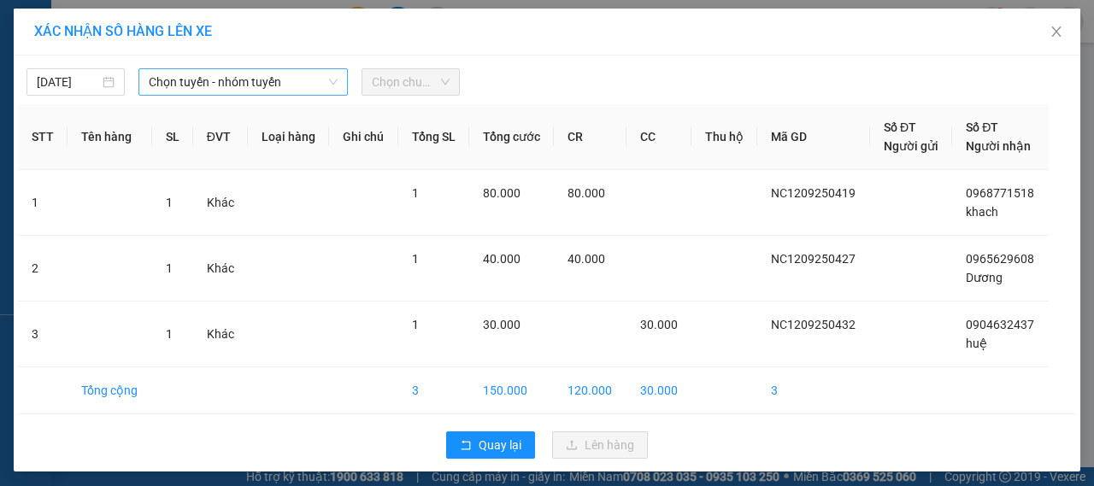
click at [197, 85] on span "Chọn tuyến - nhóm tuyến" at bounding box center [243, 82] width 189 height 26
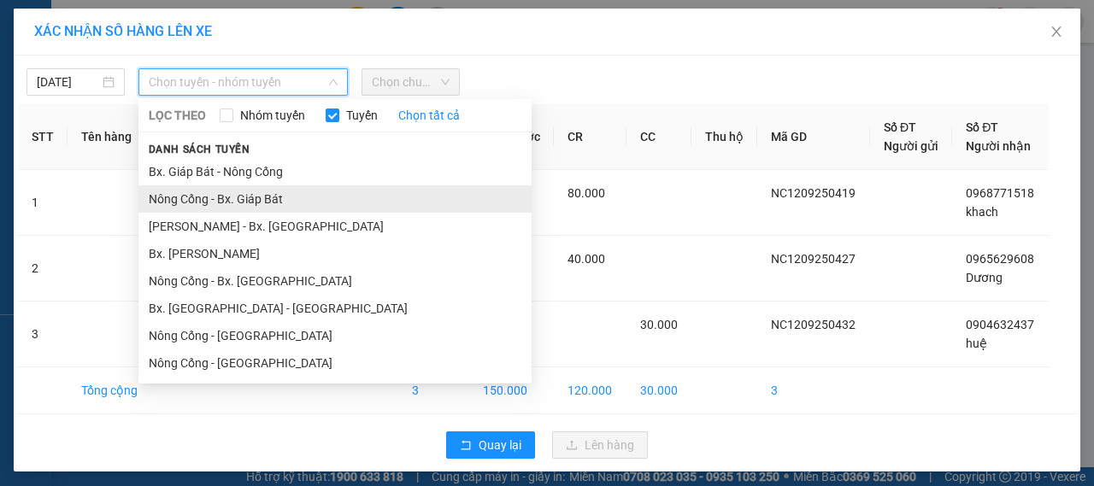
click at [253, 203] on li "Nông Cống - Bx. Giáp Bát" at bounding box center [334, 199] width 393 height 27
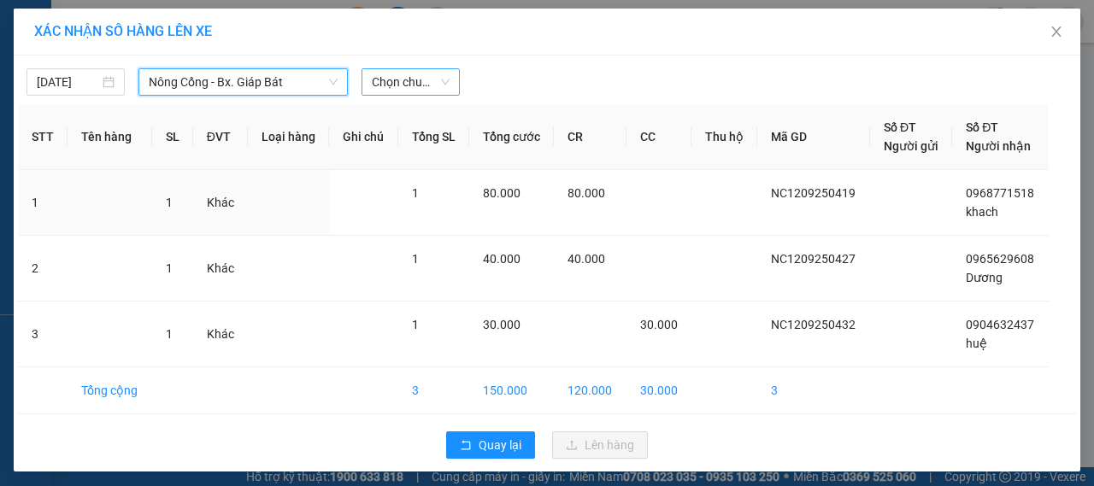
click at [376, 85] on span "Chọn chuyến" at bounding box center [411, 82] width 78 height 26
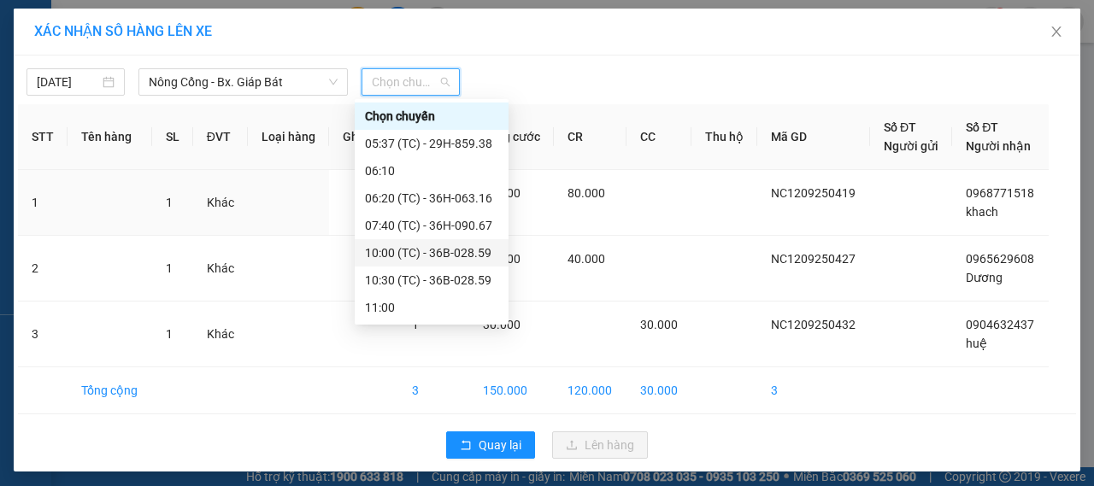
scroll to position [55, 0]
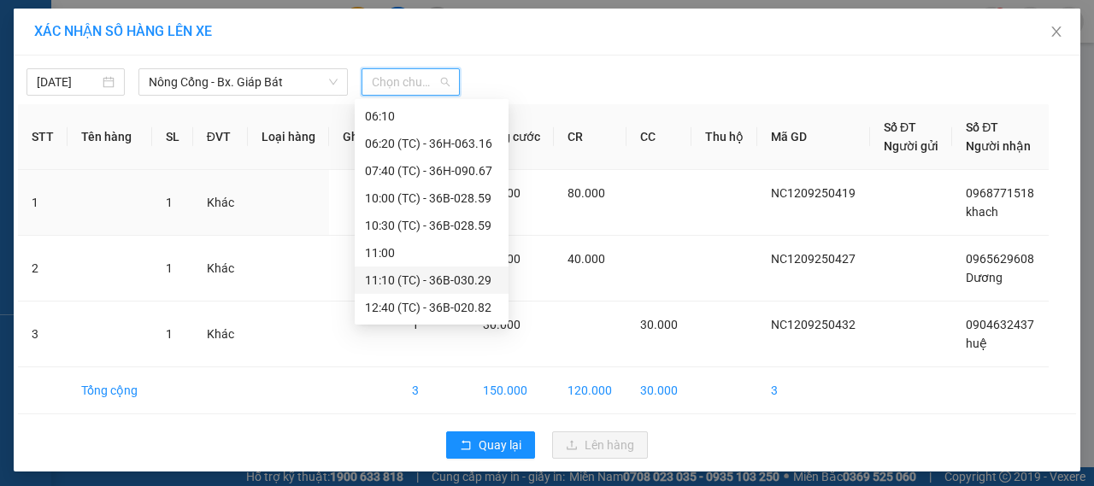
click at [399, 286] on div "11:10 (TC) - 36B-030.29" at bounding box center [431, 280] width 133 height 19
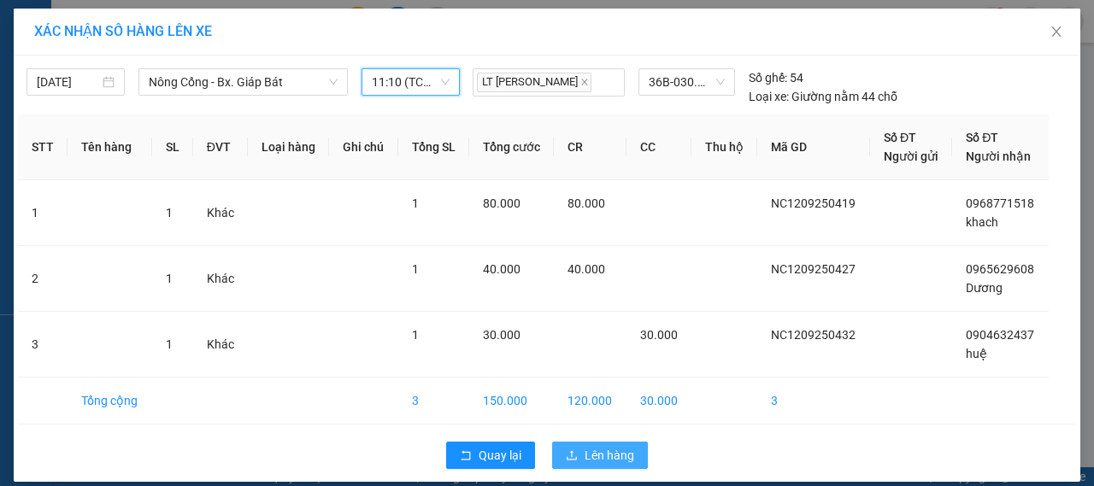
click at [590, 456] on span "Lên hàng" at bounding box center [610, 455] width 50 height 19
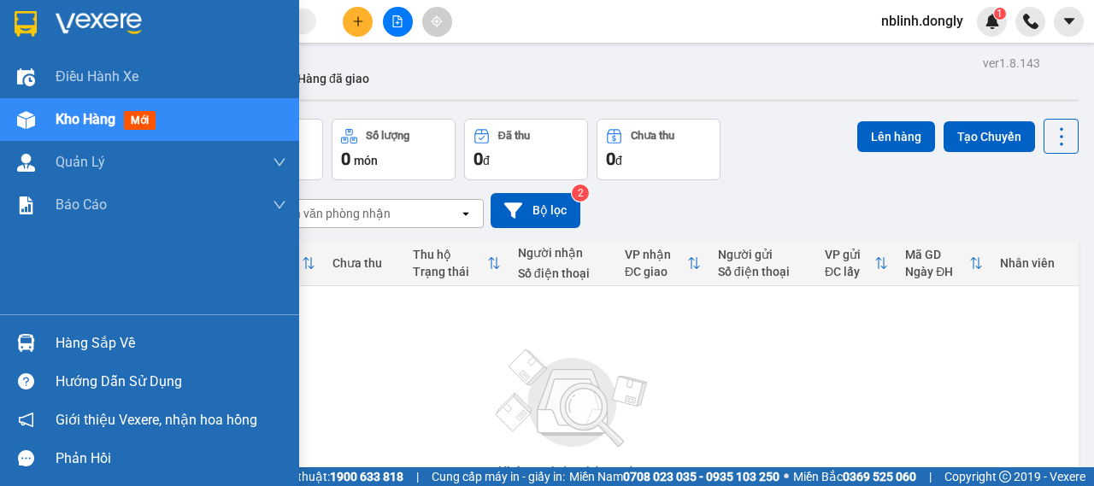
click at [109, 15] on img at bounding box center [99, 24] width 86 height 26
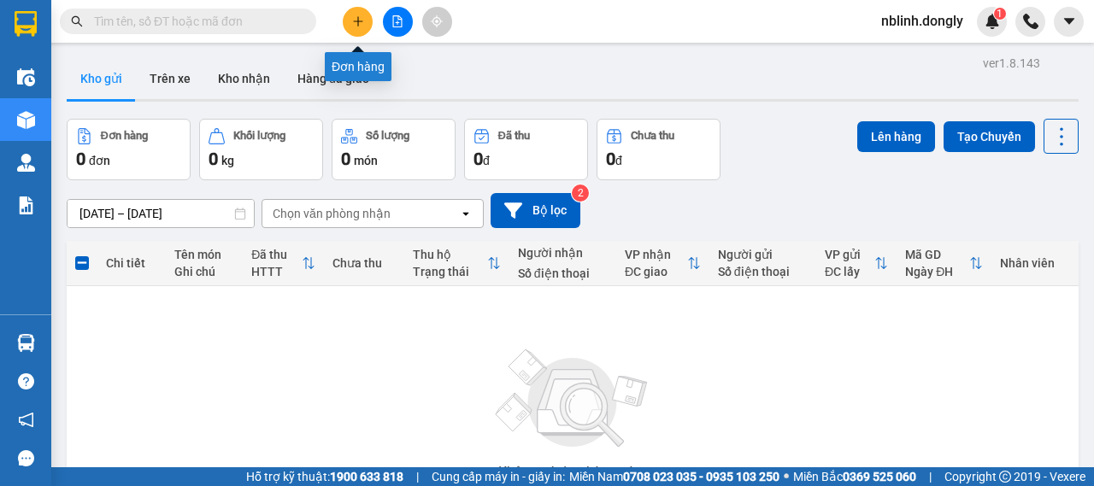
click at [357, 30] on button at bounding box center [358, 22] width 30 height 30
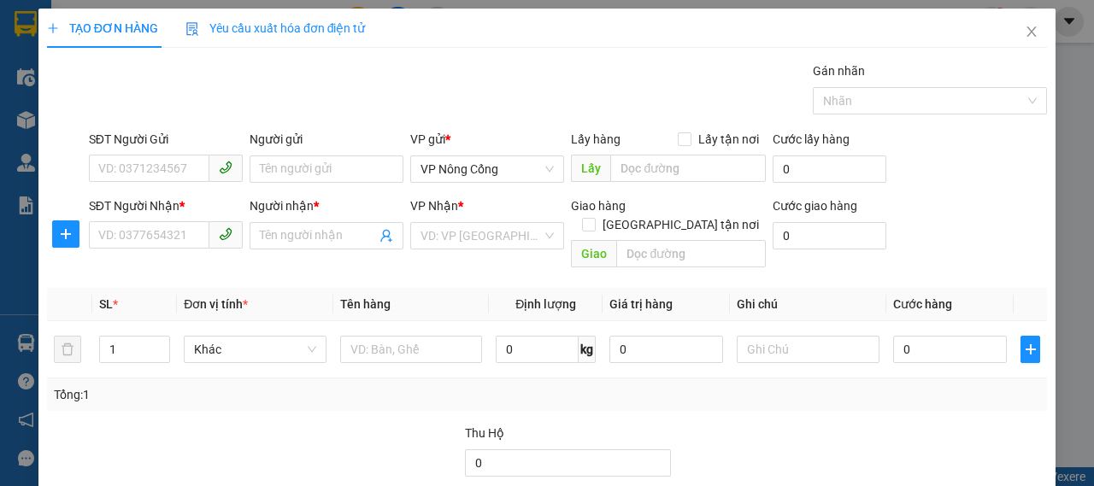
click at [263, 31] on span "Yêu cầu xuất hóa đơn điện tử" at bounding box center [276, 28] width 180 height 14
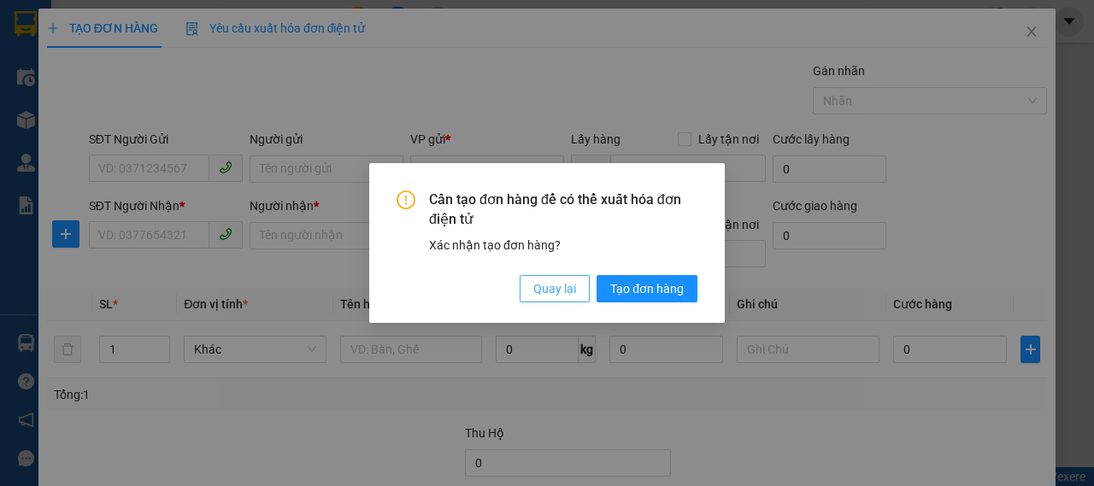
click at [566, 292] on span "Quay lại" at bounding box center [554, 289] width 43 height 19
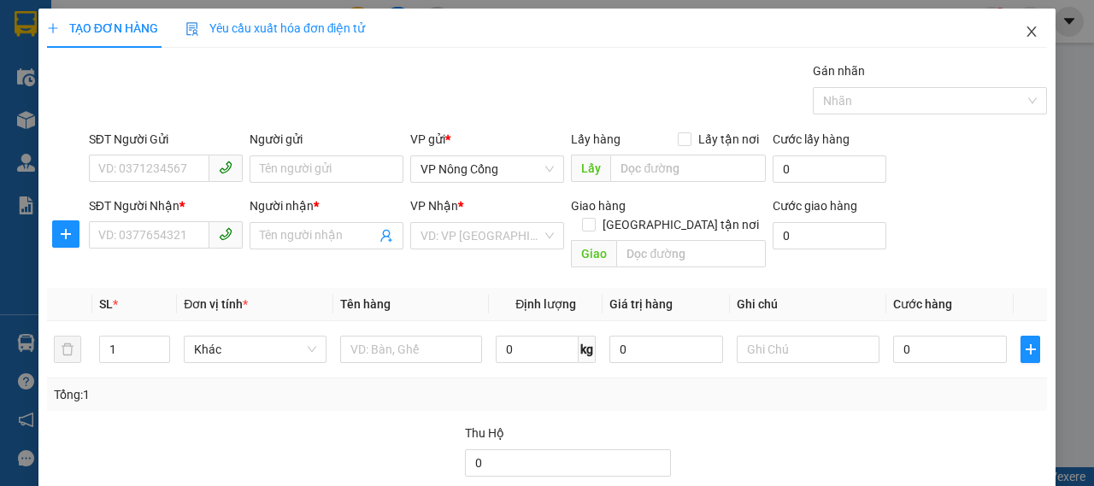
click at [1028, 33] on icon "close" at bounding box center [1032, 32] width 9 height 10
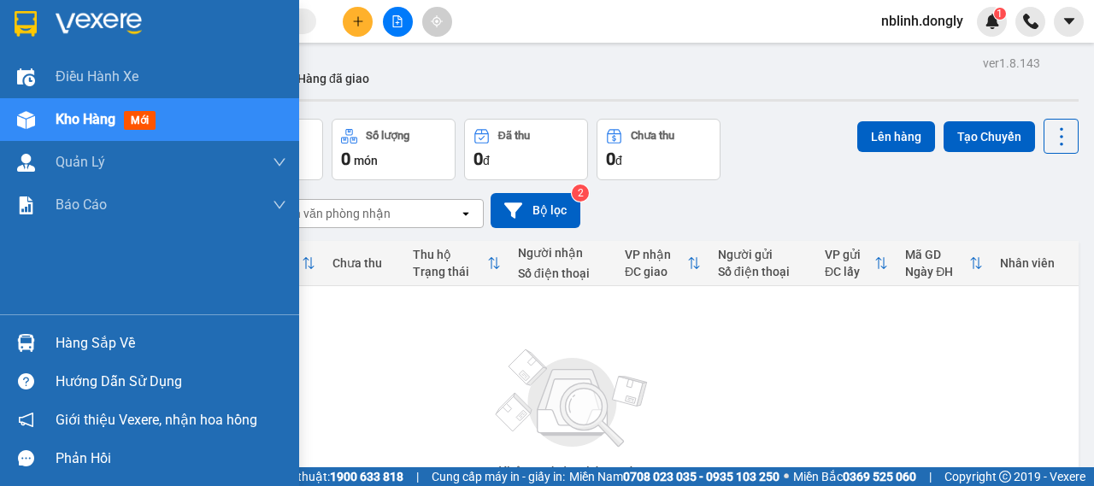
click at [78, 23] on img at bounding box center [99, 24] width 86 height 26
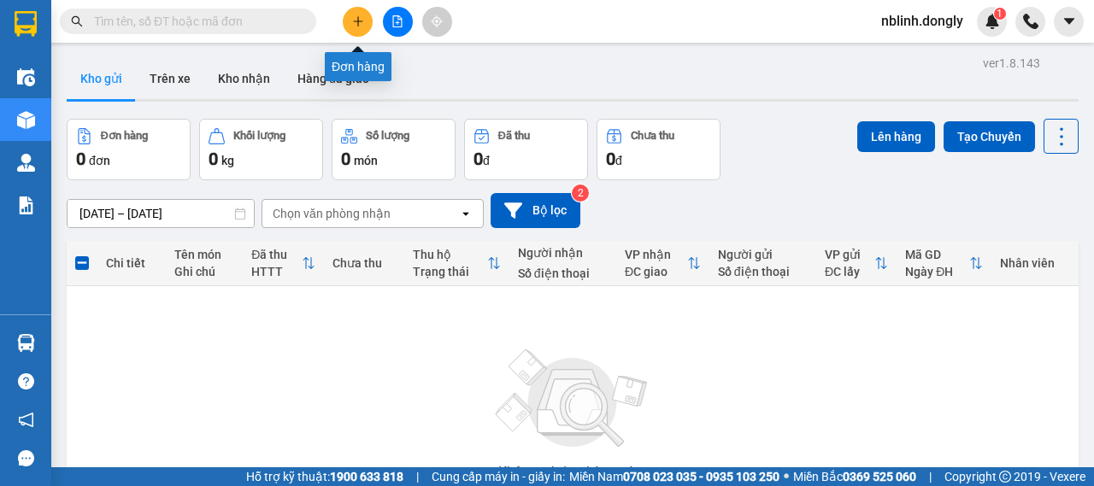
click at [362, 27] on button at bounding box center [358, 22] width 30 height 30
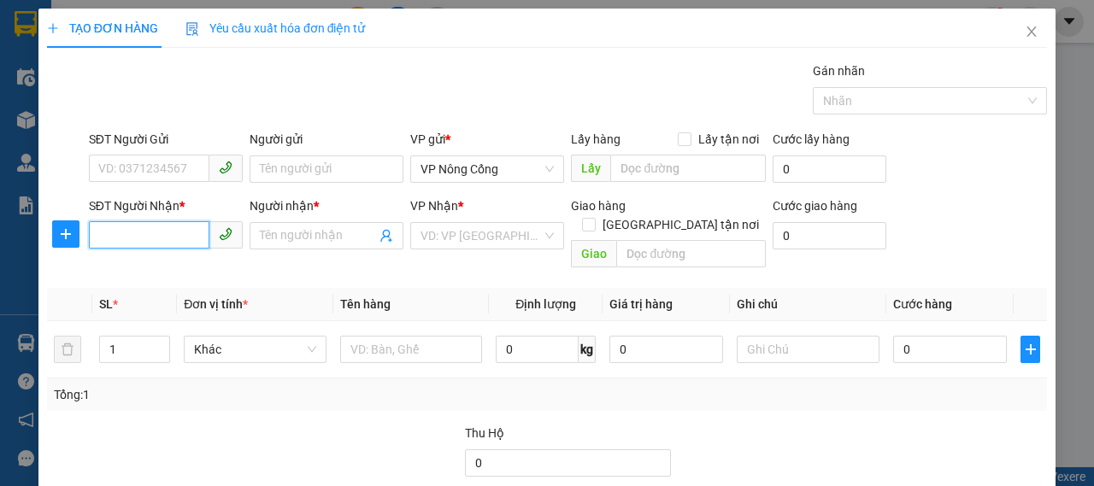
click at [138, 244] on input "SĐT Người Nhận *" at bounding box center [149, 234] width 121 height 27
click at [133, 239] on input "SĐT Người Nhận *" at bounding box center [149, 234] width 121 height 27
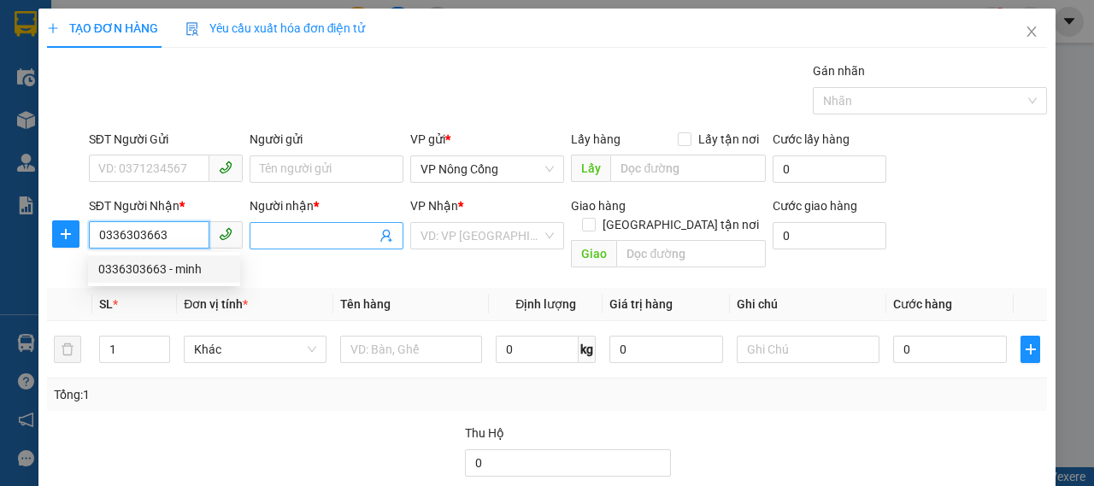
type input "0336303663"
click at [270, 233] on input "Người nhận *" at bounding box center [318, 236] width 116 height 19
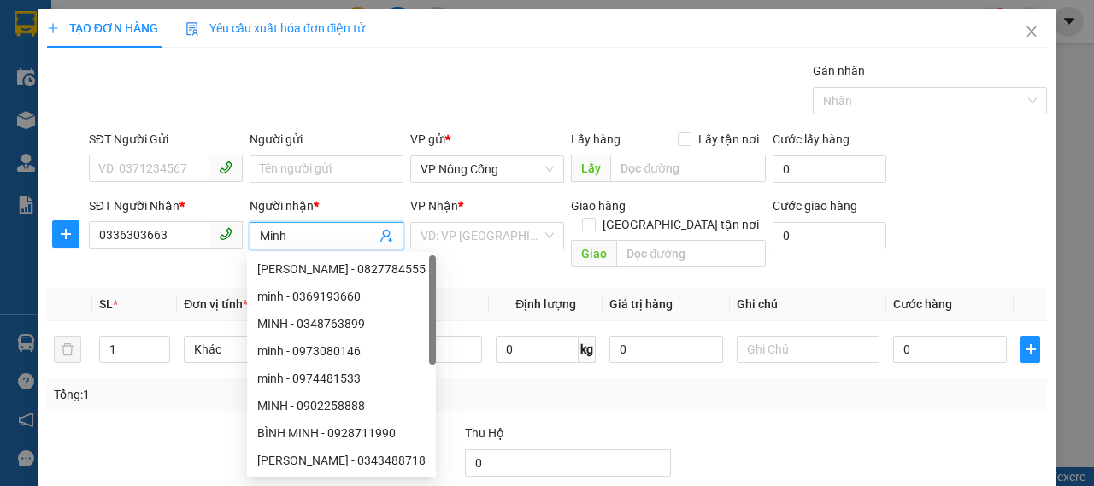
type input "Minh"
click at [480, 220] on div "VP Nhận *" at bounding box center [487, 210] width 154 height 26
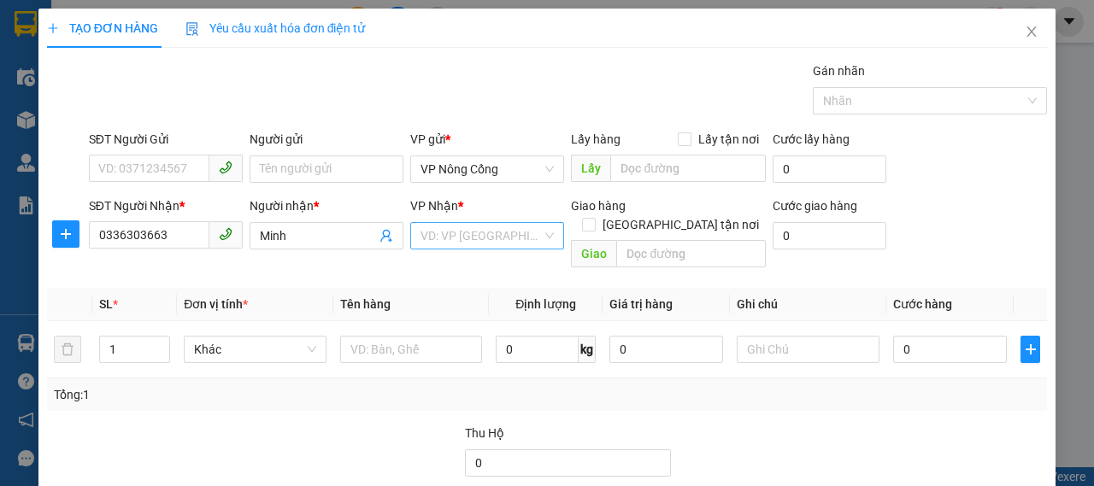
click at [479, 230] on input "search" at bounding box center [481, 236] width 121 height 26
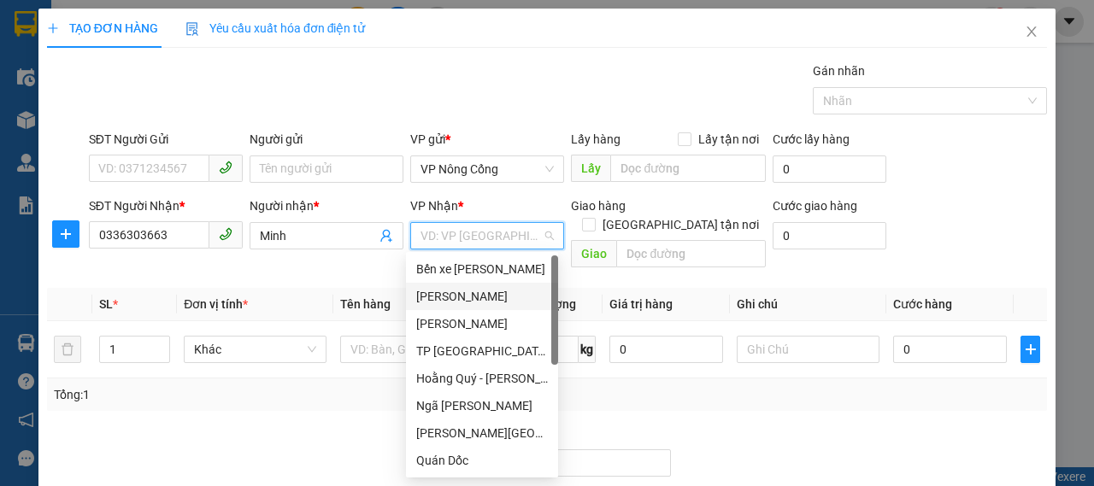
click at [441, 292] on div "[PERSON_NAME]" at bounding box center [482, 296] width 132 height 19
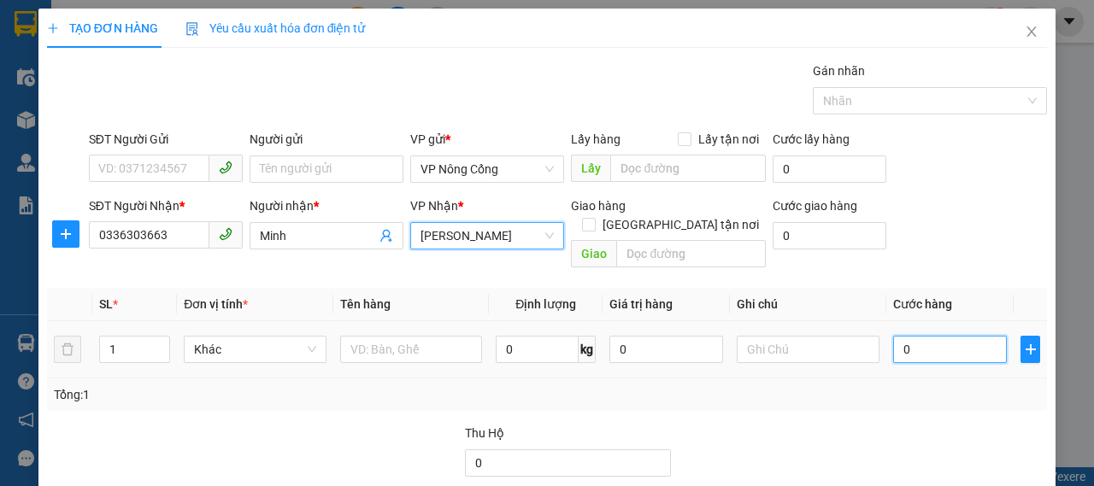
click at [940, 336] on input "0" at bounding box center [950, 349] width 114 height 27
type input "5"
type input "50"
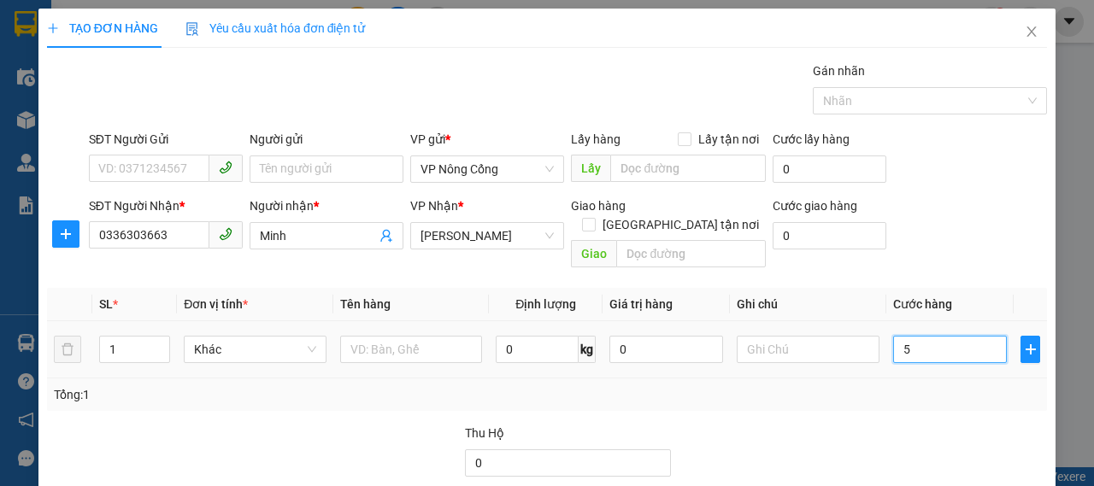
type input "50"
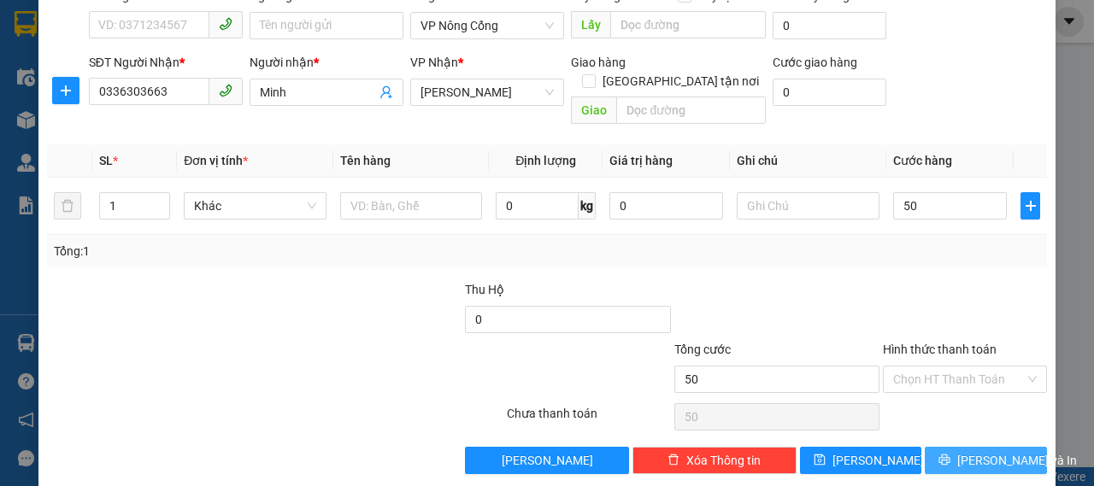
type input "50.000"
click at [956, 447] on button "[PERSON_NAME] và In" at bounding box center [986, 460] width 122 height 27
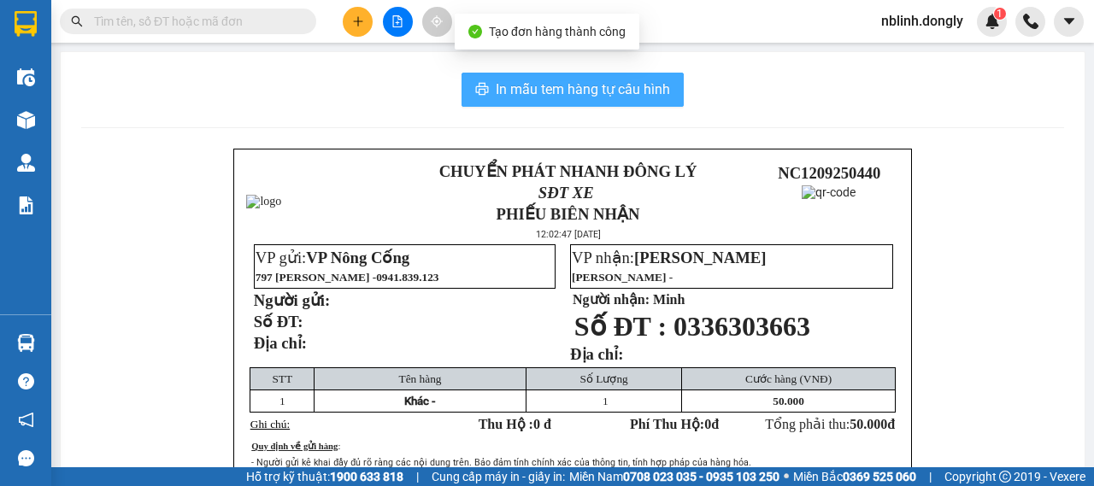
click at [486, 88] on button "In mẫu tem hàng tự cấu hình" at bounding box center [573, 90] width 222 height 34
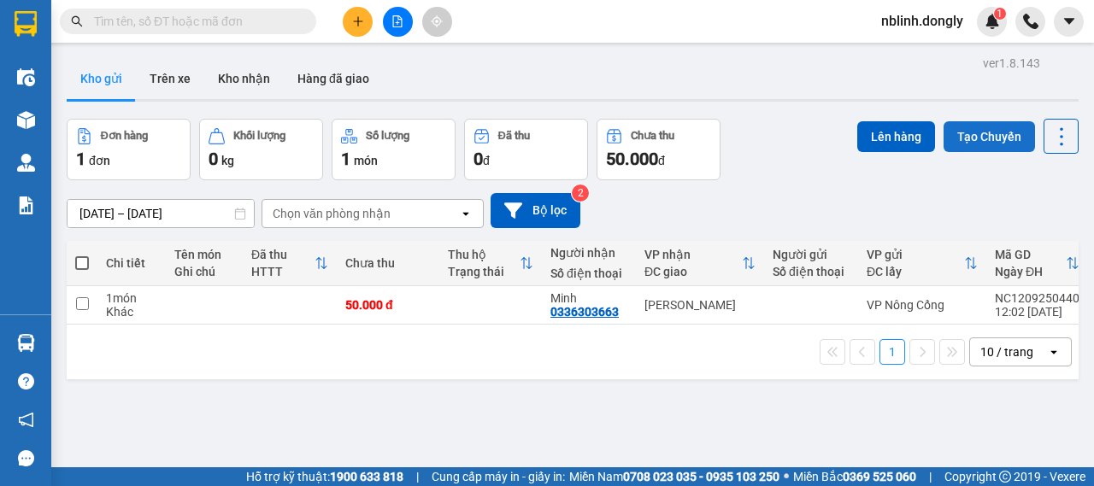
click at [975, 140] on button "Tạo Chuyến" at bounding box center [989, 136] width 91 height 31
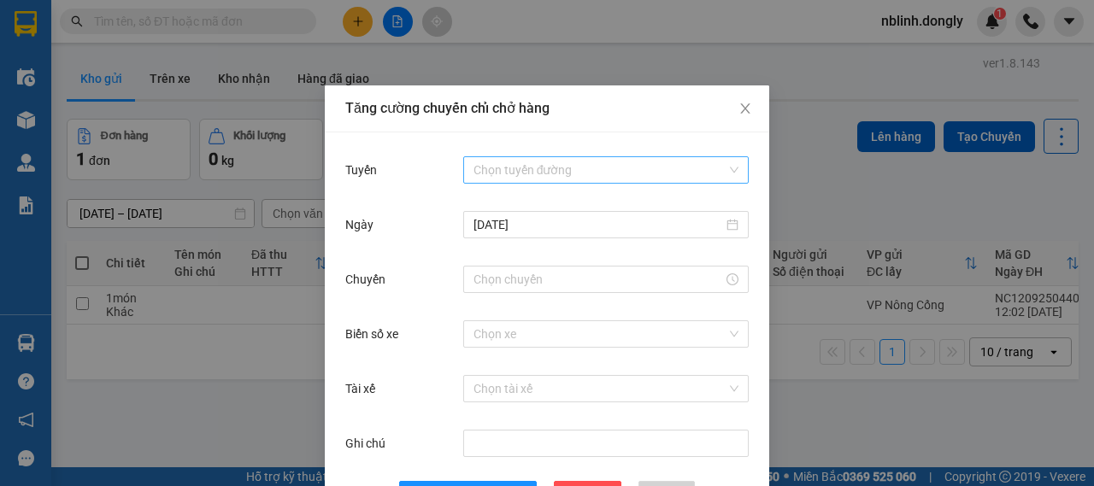
click at [527, 180] on input "Tuyến" at bounding box center [600, 170] width 253 height 26
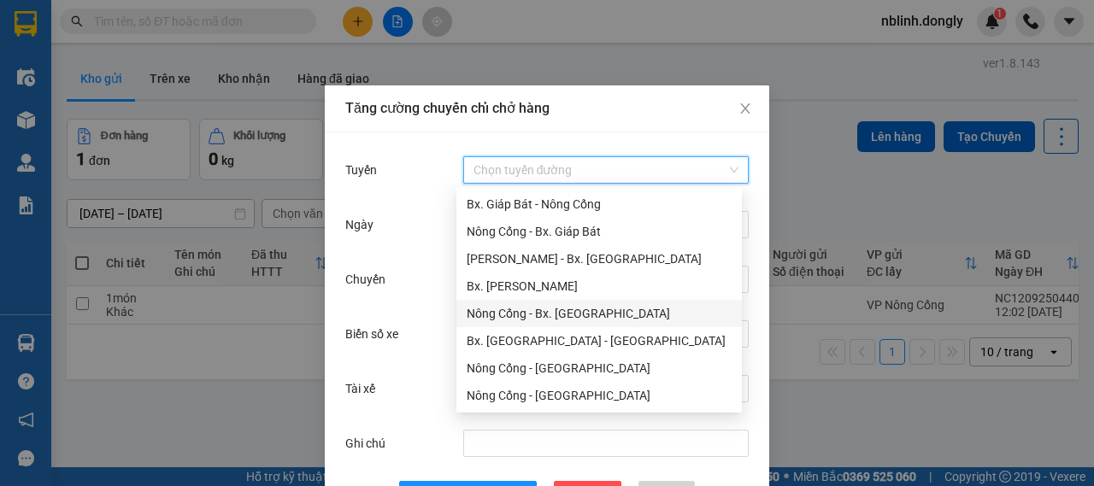
click at [569, 317] on div "Nông Cống - Bx. [GEOGRAPHIC_DATA]" at bounding box center [599, 313] width 265 height 19
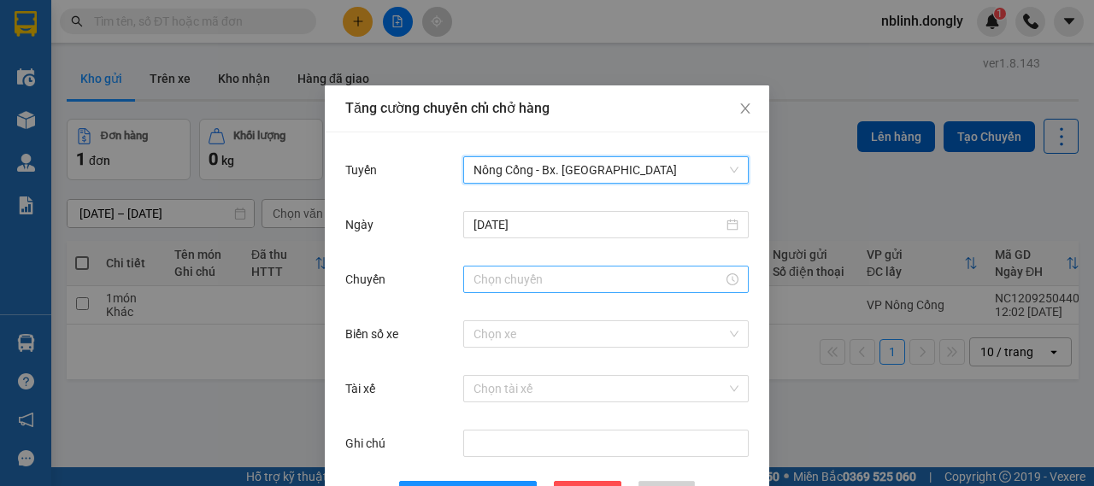
click at [504, 283] on input "Chuyến" at bounding box center [599, 279] width 250 height 19
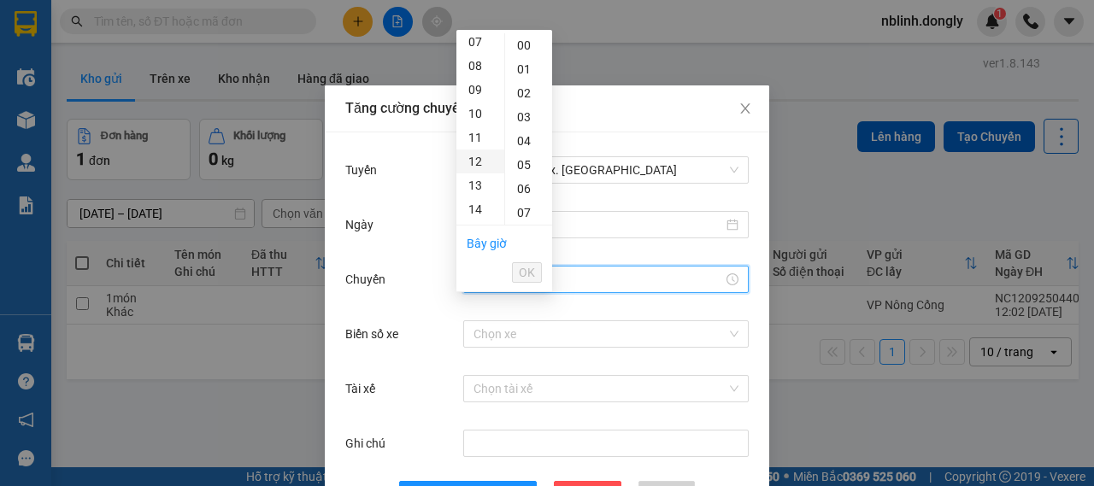
click at [472, 173] on div "12" at bounding box center [481, 162] width 48 height 24
type input "12:00"
click at [532, 263] on span "OK" at bounding box center [527, 272] width 16 height 19
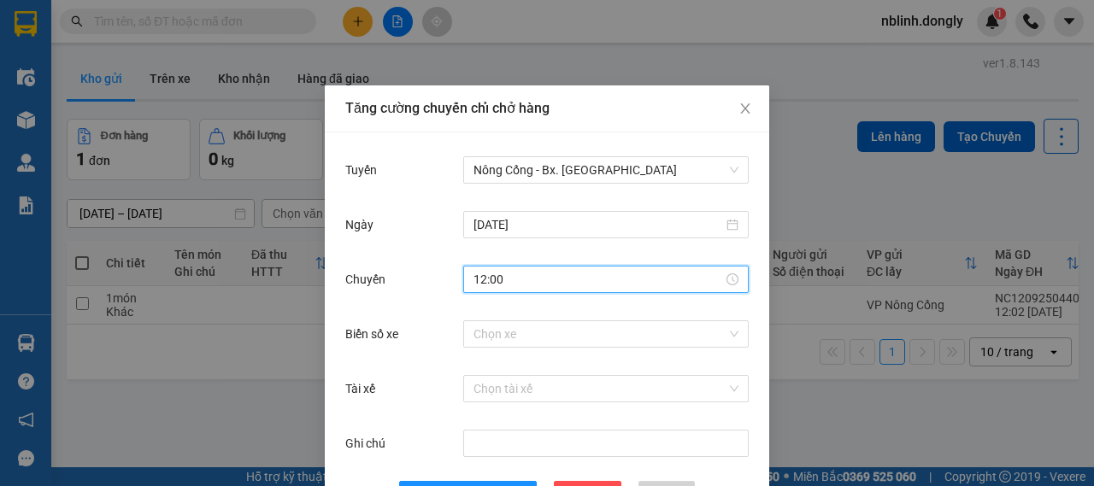
click at [534, 348] on div "Chọn xe" at bounding box center [606, 334] width 286 height 34
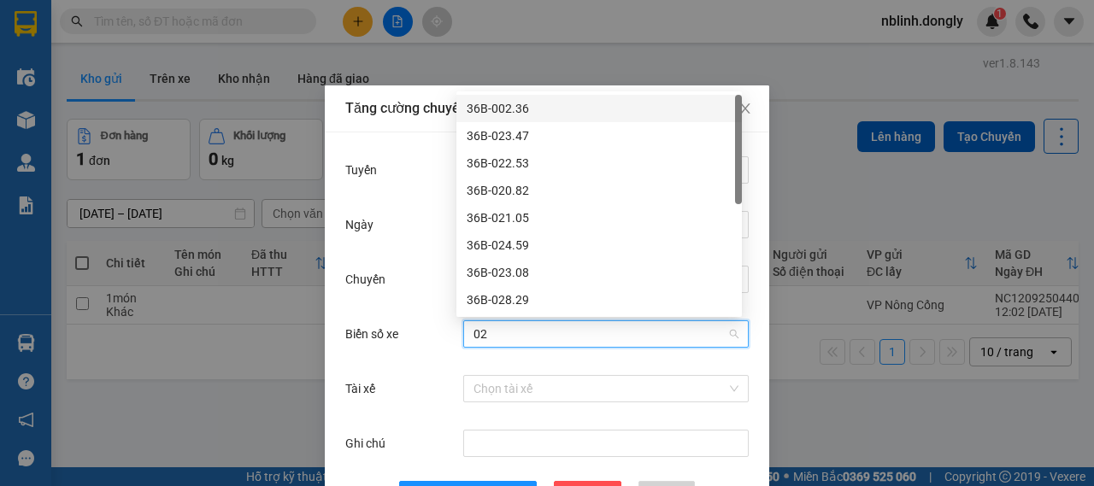
type input "023"
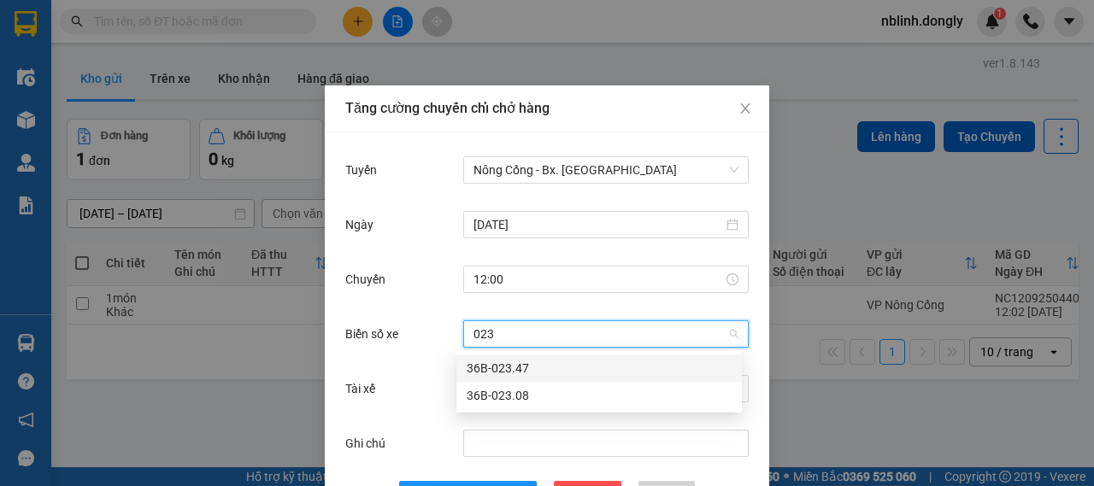
click at [527, 372] on div "36B-023.47" at bounding box center [599, 368] width 265 height 19
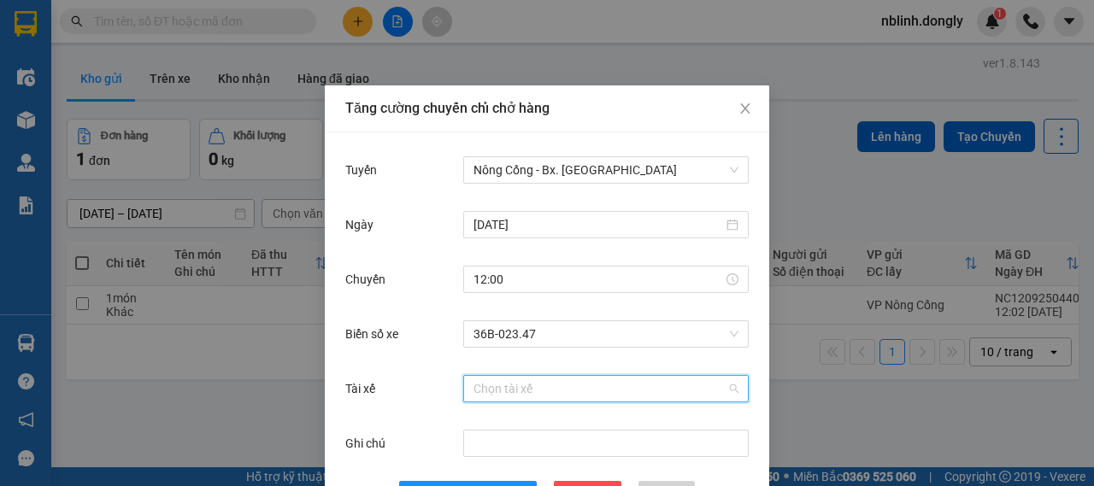
click at [481, 396] on input "Tài xế" at bounding box center [600, 389] width 253 height 26
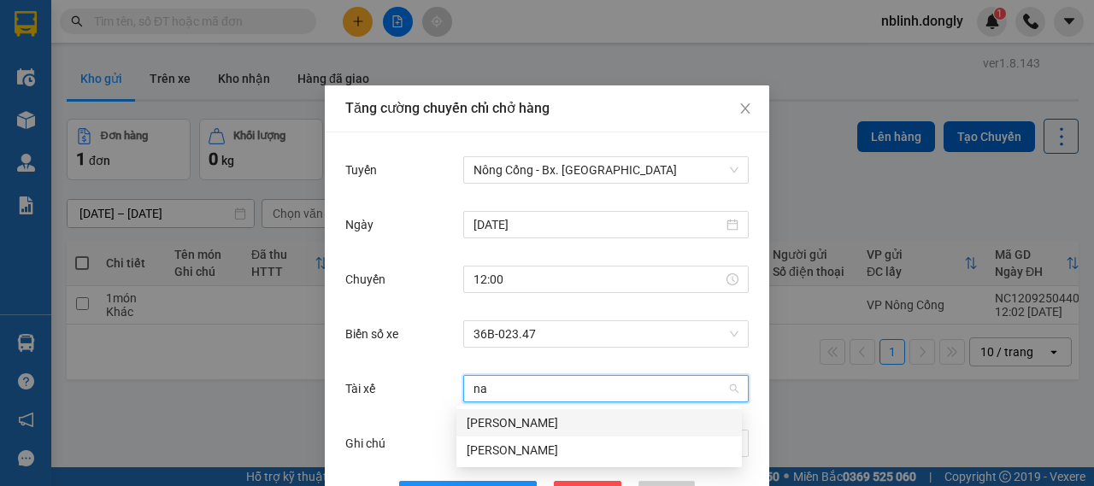
type input "nam"
click at [516, 463] on div "[PERSON_NAME]" at bounding box center [600, 450] width 286 height 27
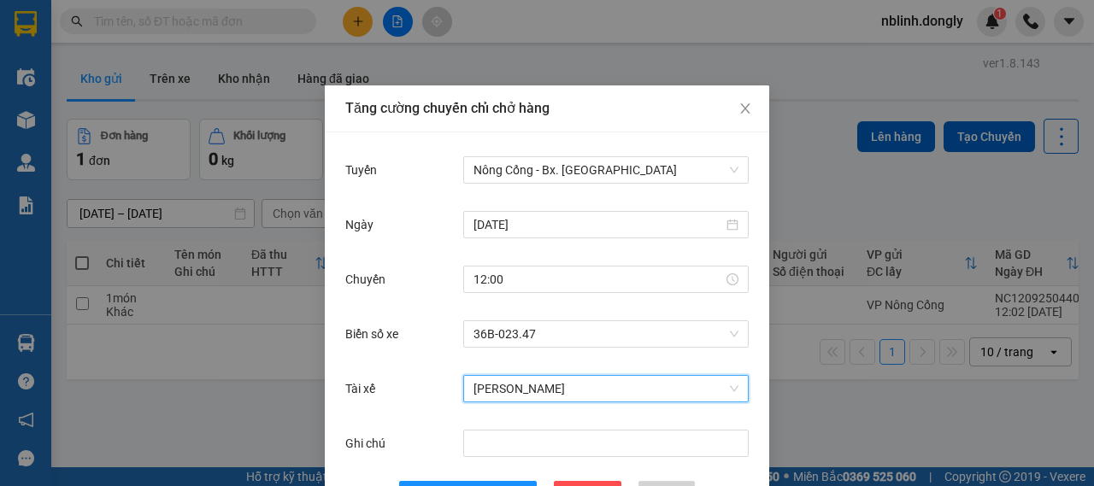
scroll to position [62, 0]
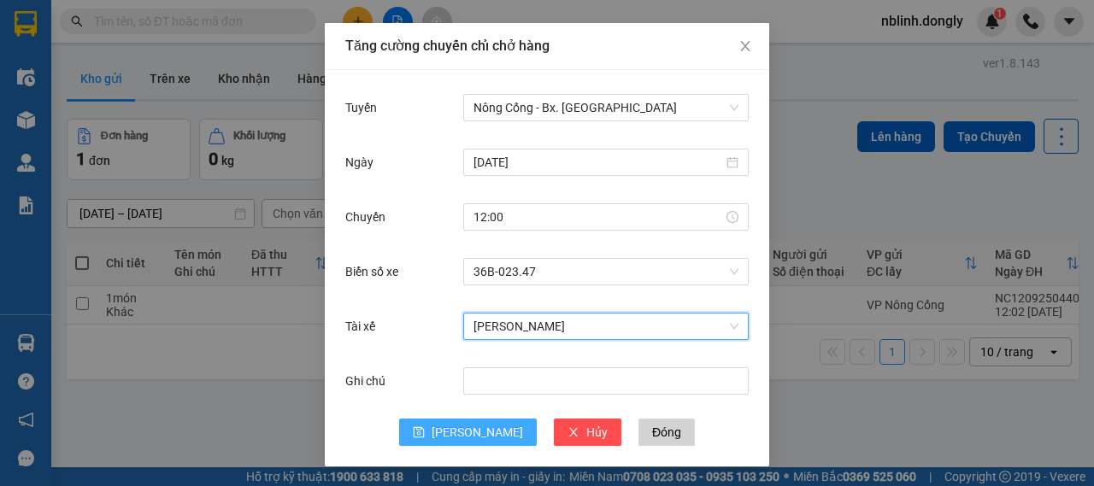
click at [467, 440] on span "[PERSON_NAME]" at bounding box center [477, 432] width 91 height 19
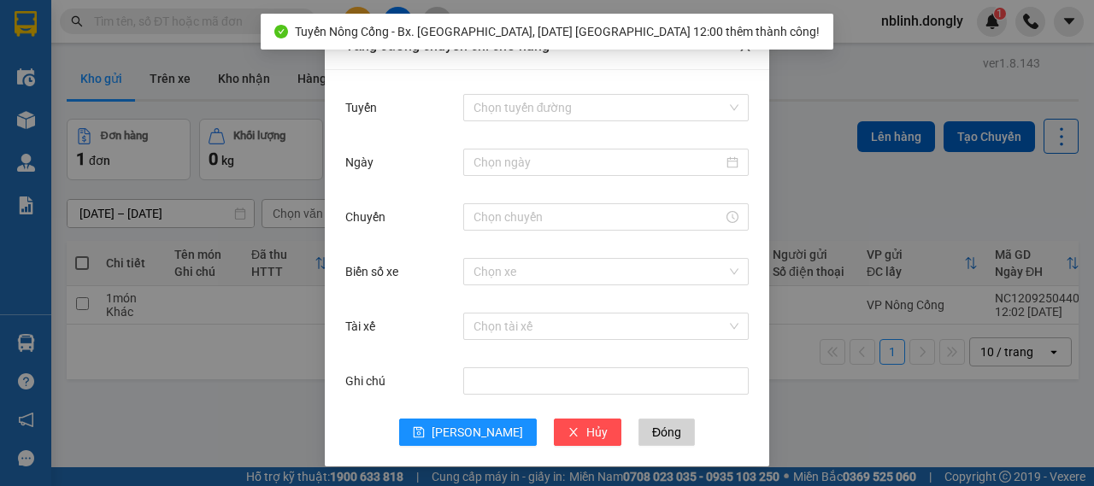
click at [745, 57] on span "Close" at bounding box center [746, 47] width 48 height 48
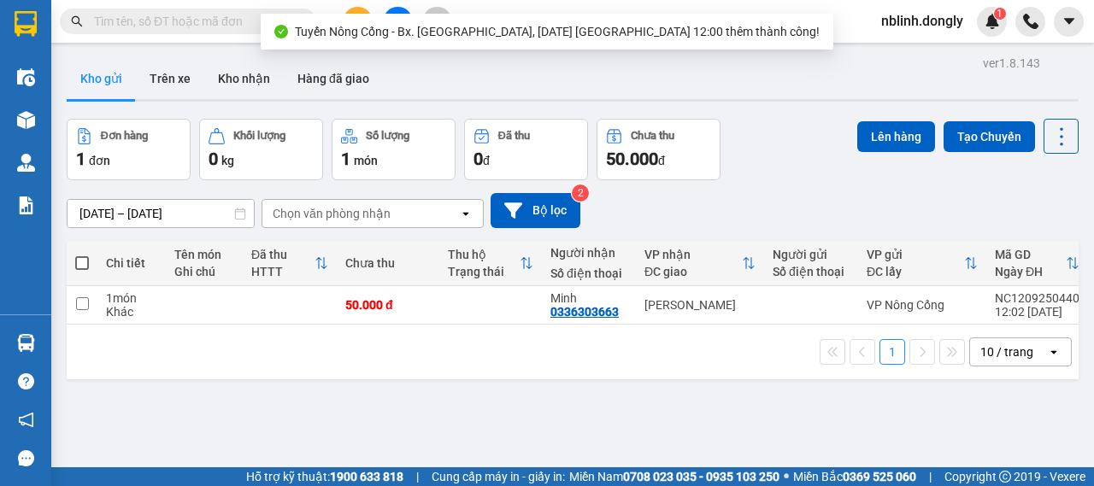
scroll to position [0, 0]
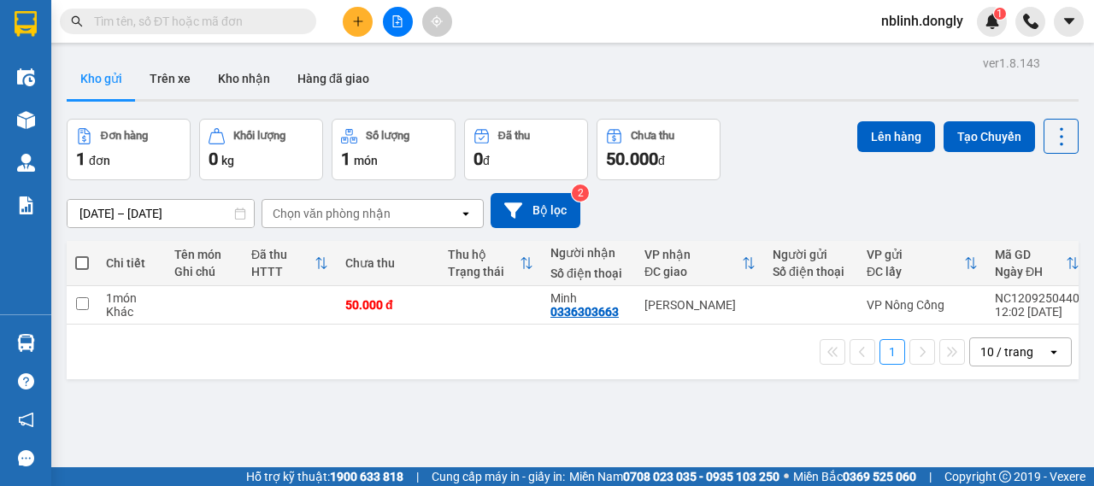
click at [85, 256] on span at bounding box center [82, 263] width 14 height 14
click at [82, 255] on input "checkbox" at bounding box center [82, 255] width 0 height 0
checkbox input "true"
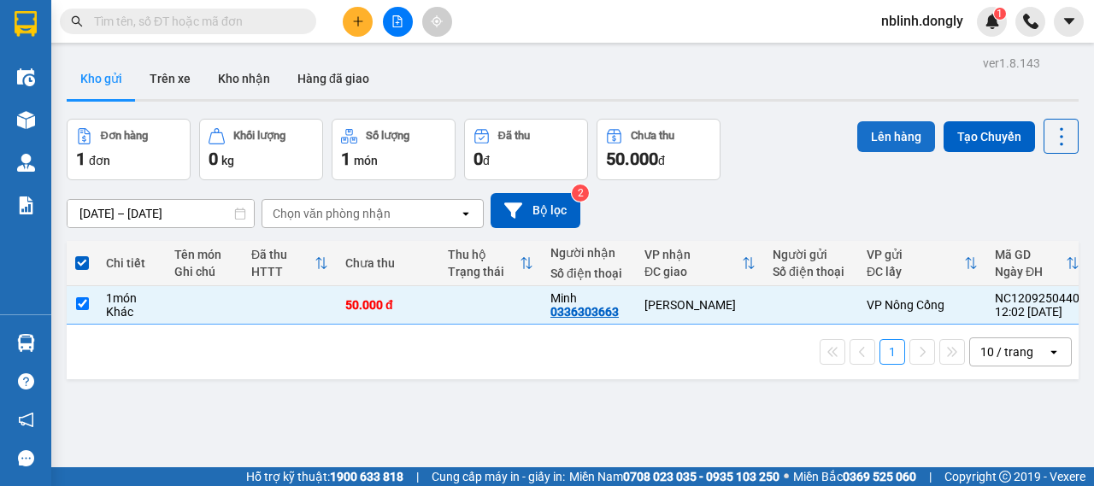
click at [863, 136] on button "Lên hàng" at bounding box center [896, 136] width 78 height 31
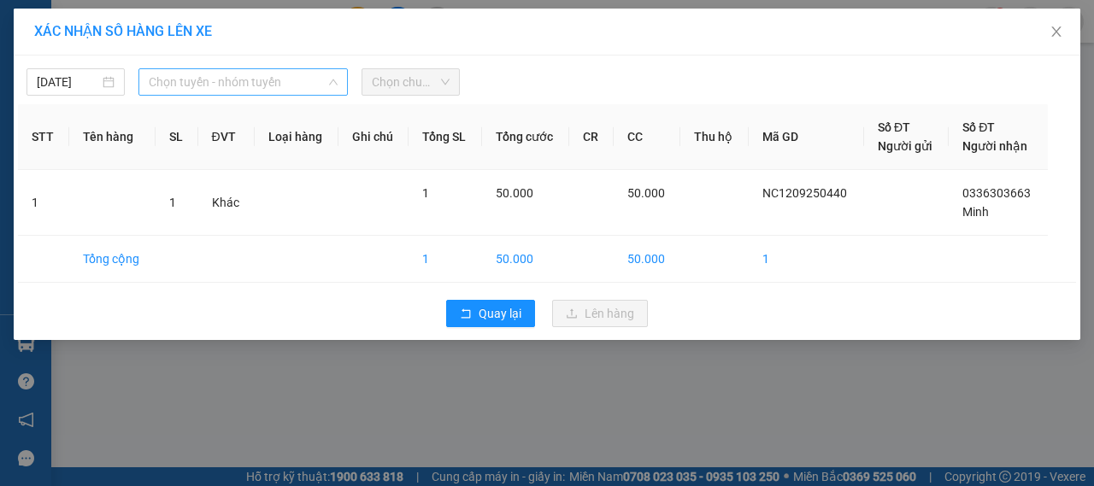
click at [193, 91] on span "Chọn tuyến - nhóm tuyến" at bounding box center [243, 82] width 189 height 26
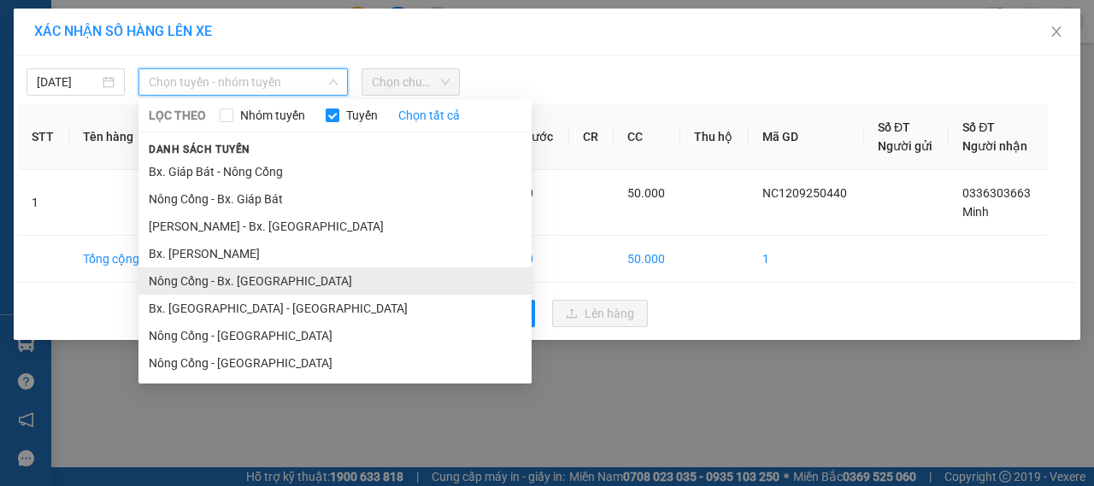
click at [258, 278] on li "Nông Cống - Bx. [GEOGRAPHIC_DATA]" at bounding box center [334, 281] width 393 height 27
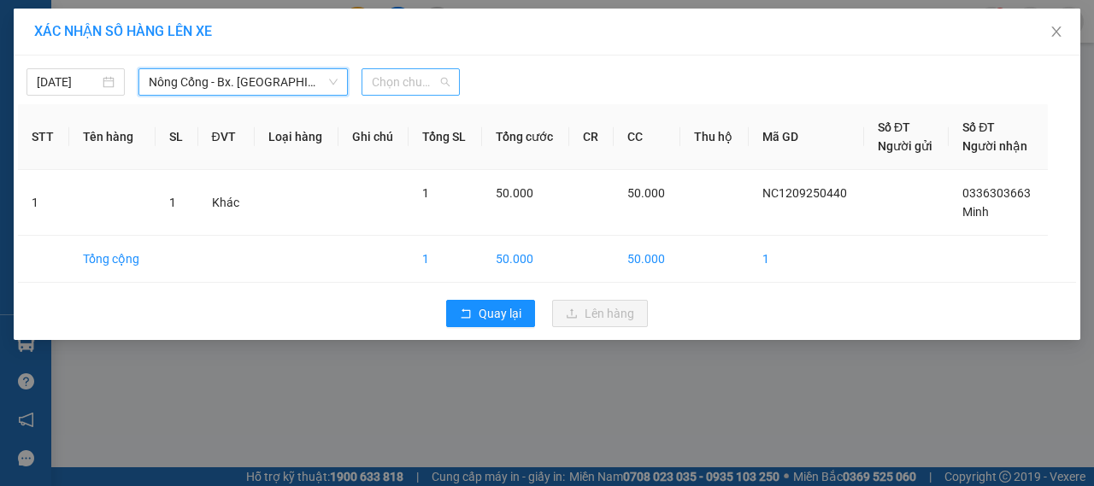
click at [397, 92] on span "Chọn chuyến" at bounding box center [411, 82] width 78 height 26
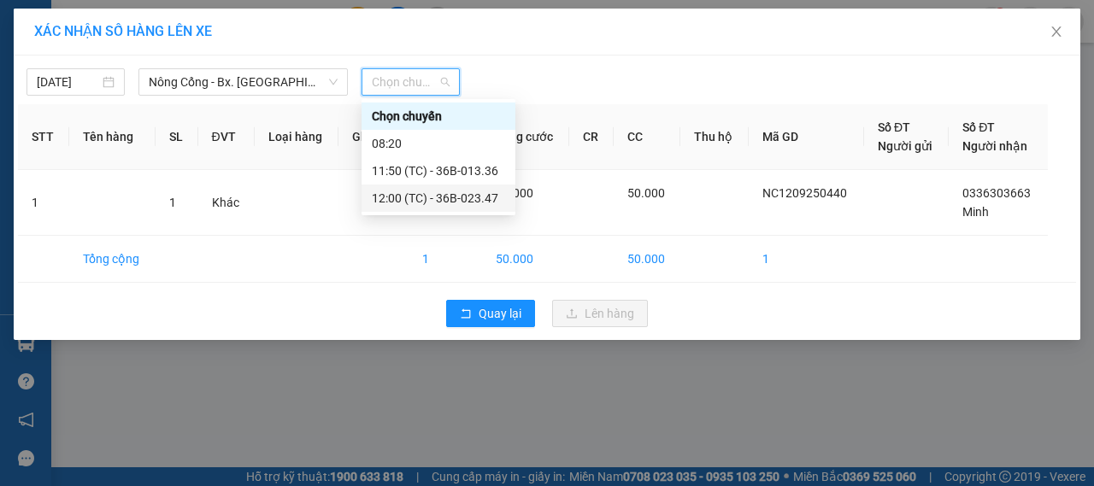
click at [451, 198] on div "12:00 (TC) - 36B-023.47" at bounding box center [438, 198] width 133 height 19
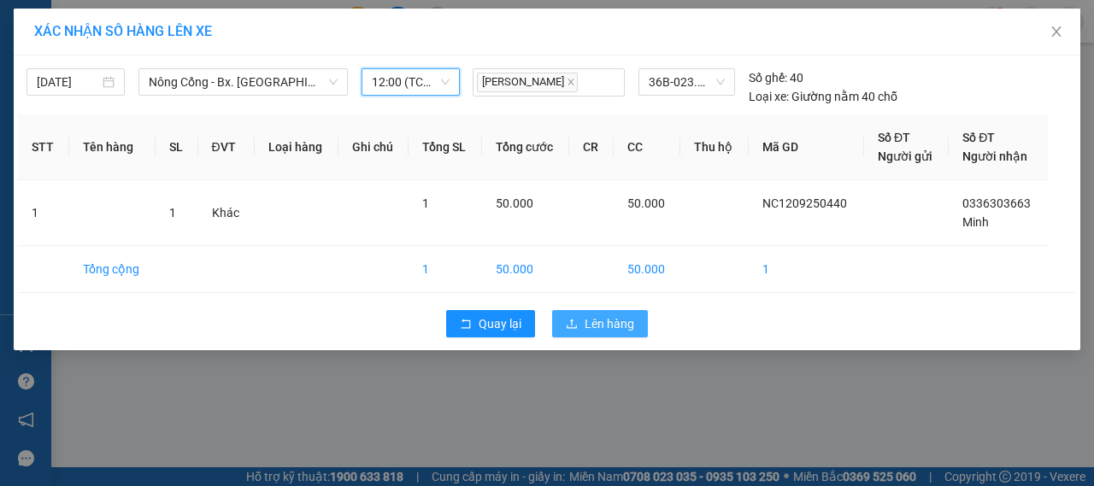
click at [572, 329] on span "upload" at bounding box center [572, 325] width 12 height 14
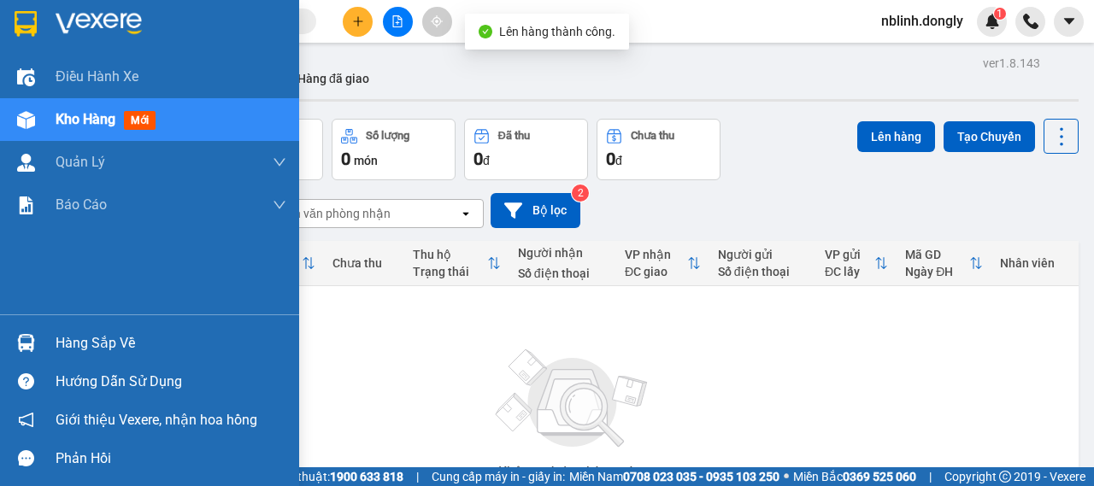
click at [103, 25] on img at bounding box center [99, 24] width 86 height 26
